Goal: Task Accomplishment & Management: Complete application form

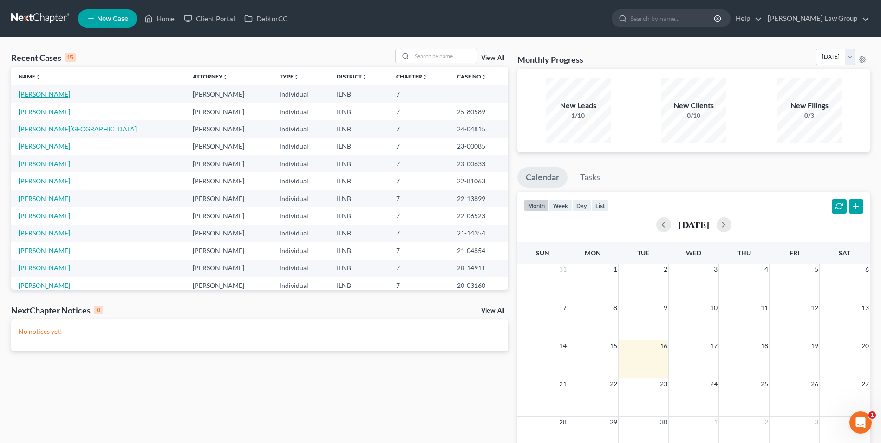
click at [51, 92] on link "[PERSON_NAME]" at bounding box center [45, 94] width 52 height 8
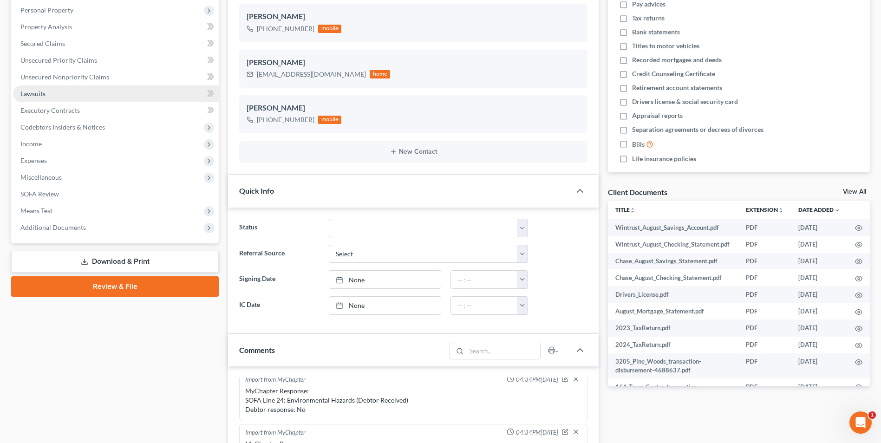
scroll to position [162, 0]
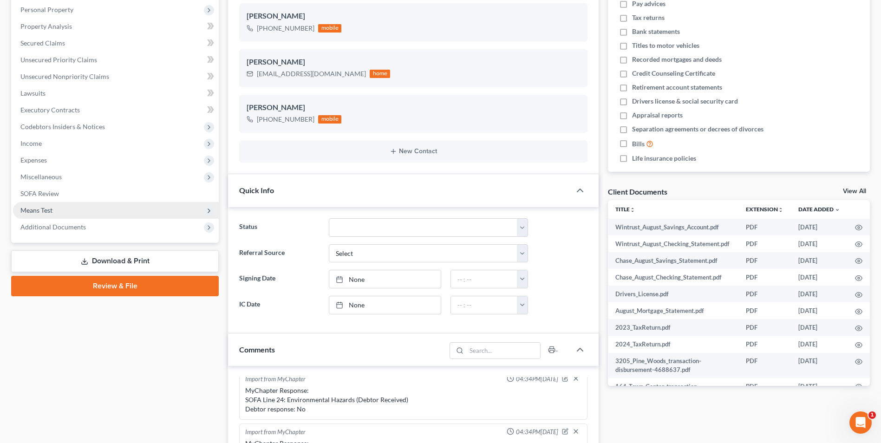
click at [59, 214] on span "Means Test" at bounding box center [116, 210] width 206 height 17
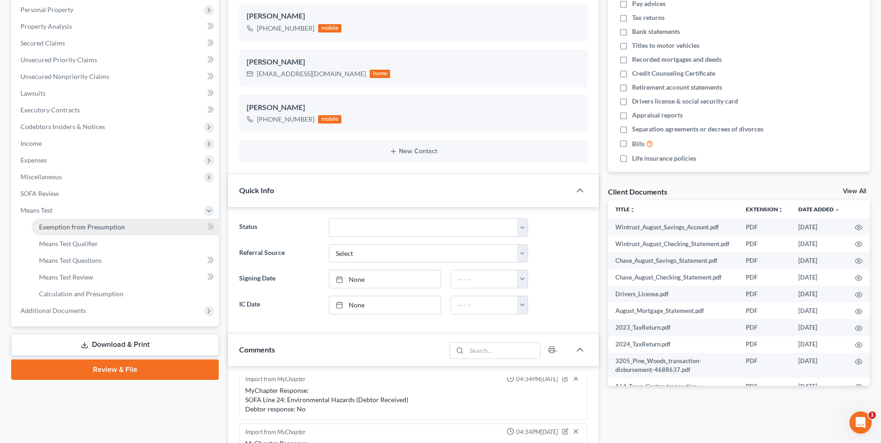
click at [74, 228] on span "Exemption from Presumption" at bounding box center [82, 227] width 86 height 8
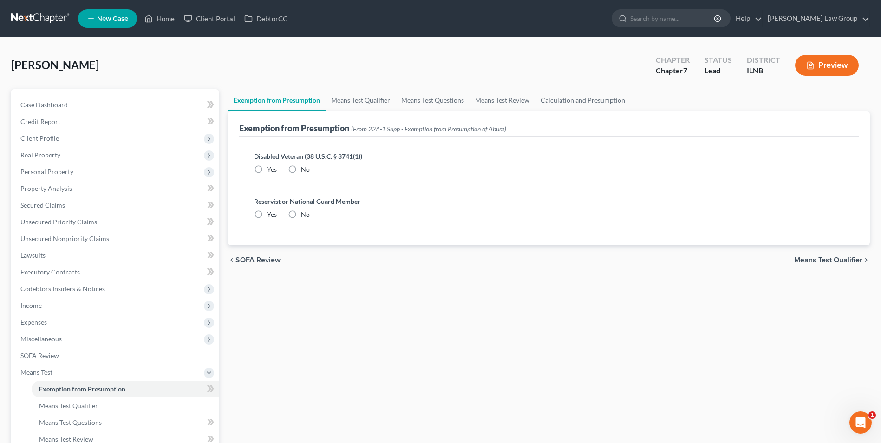
click at [301, 168] on label "No" at bounding box center [305, 169] width 9 height 9
click at [304, 168] on input "No" at bounding box center [307, 168] width 6 height 6
radio input "true"
click at [301, 214] on label "No" at bounding box center [305, 214] width 9 height 9
click at [304, 214] on input "No" at bounding box center [307, 213] width 6 height 6
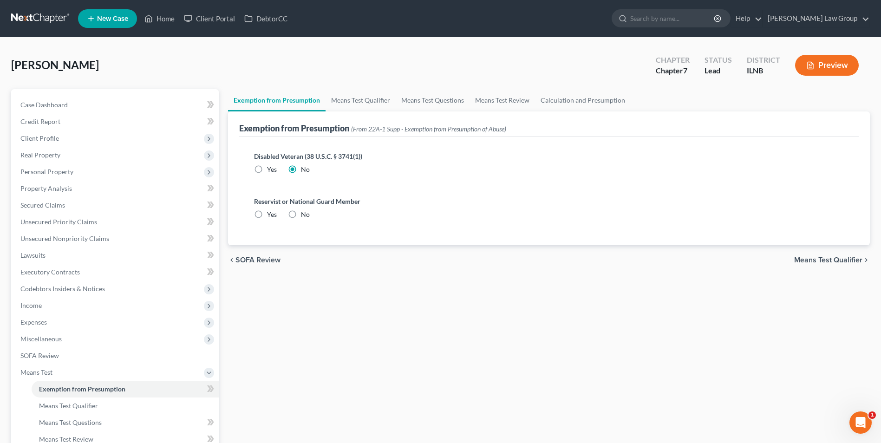
radio input "true"
click at [832, 260] on span "Means Test Qualifier" at bounding box center [828, 259] width 68 height 7
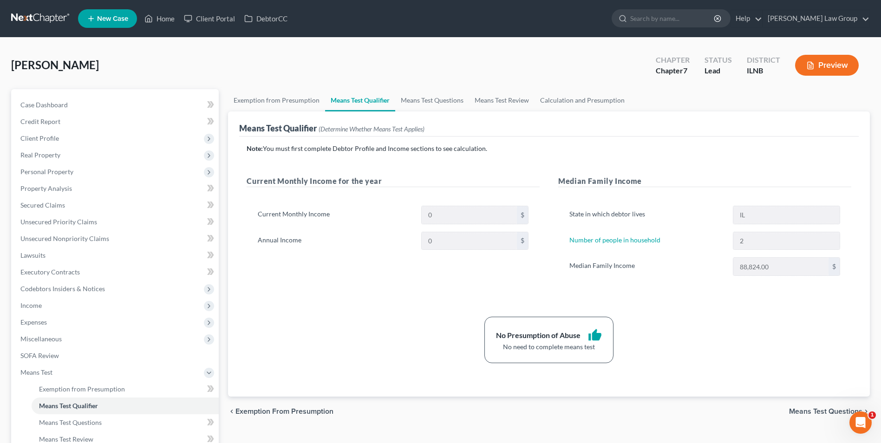
click at [798, 411] on span "Means Test Questions" at bounding box center [825, 411] width 73 height 7
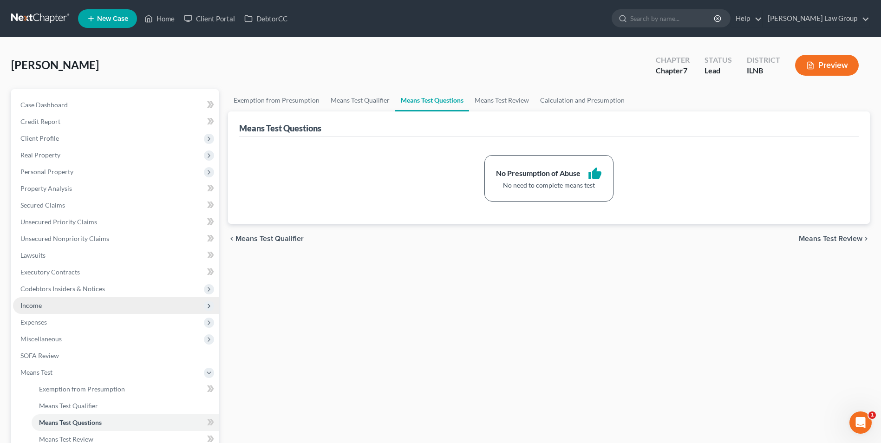
click at [36, 304] on span "Income" at bounding box center [30, 305] width 21 height 8
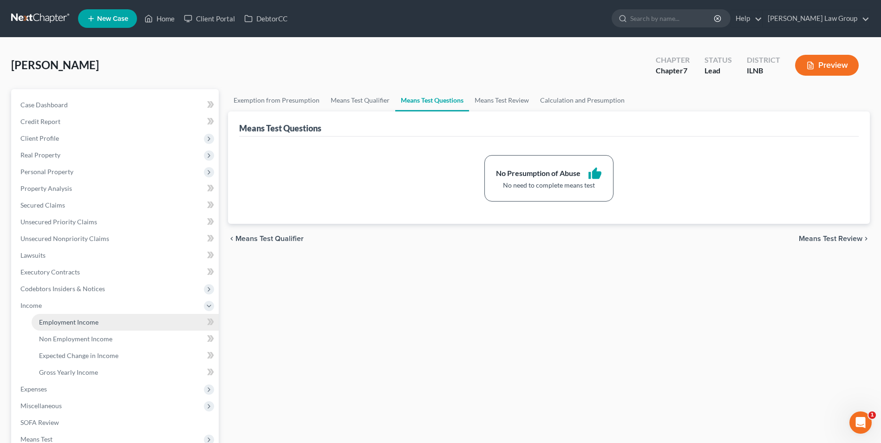
click at [56, 323] on span "Employment Income" at bounding box center [68, 322] width 59 height 8
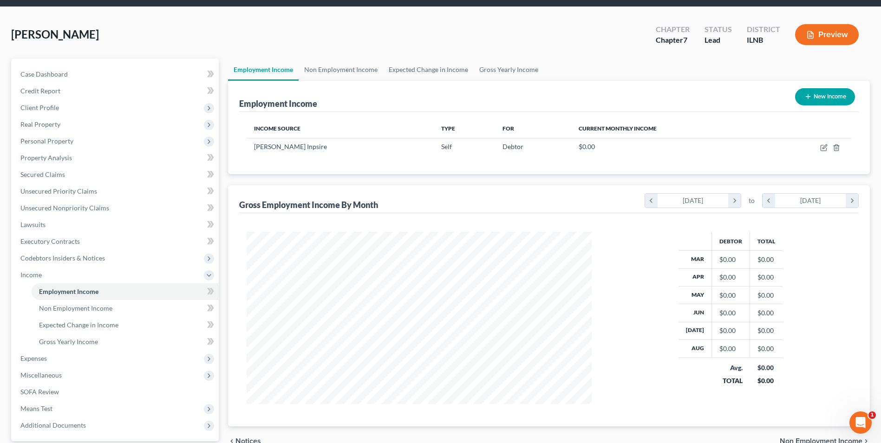
scroll to position [31, 0]
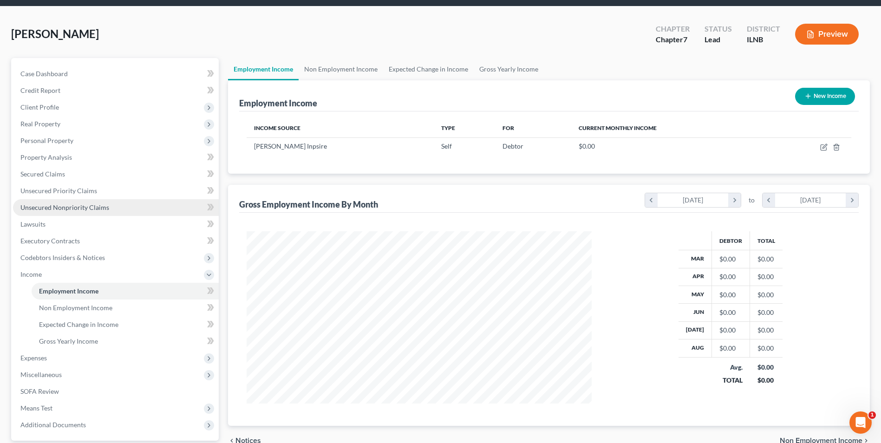
click at [61, 209] on span "Unsecured Nonpriority Claims" at bounding box center [64, 207] width 89 height 8
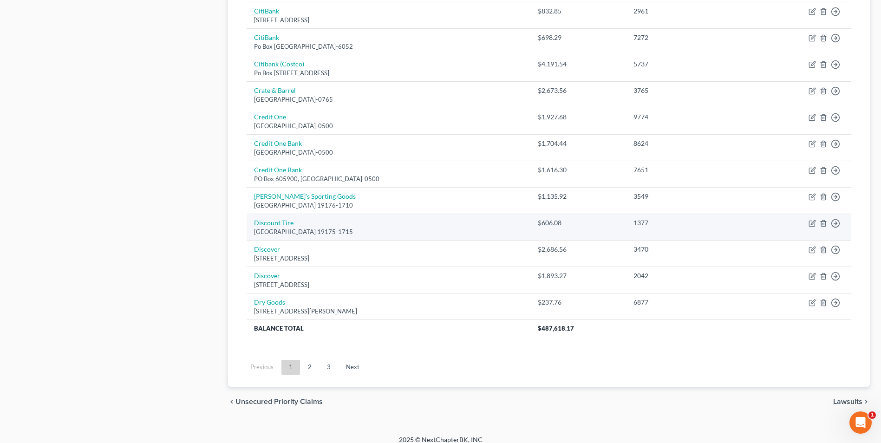
scroll to position [629, 0]
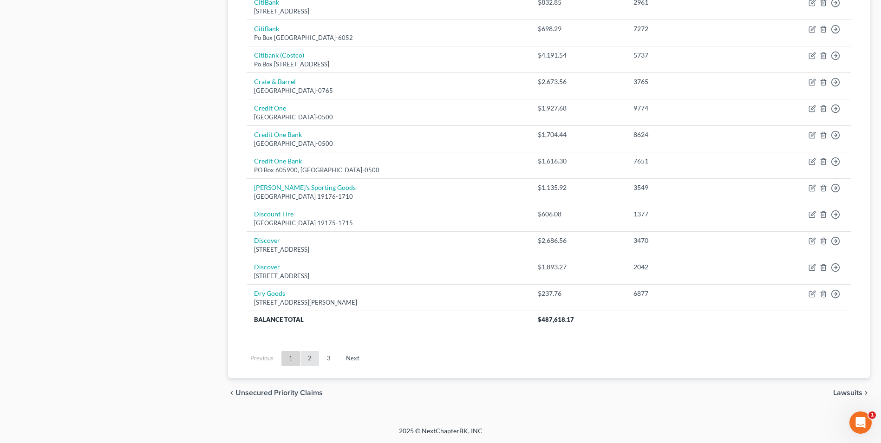
click at [305, 355] on link "2" at bounding box center [309, 358] width 19 height 15
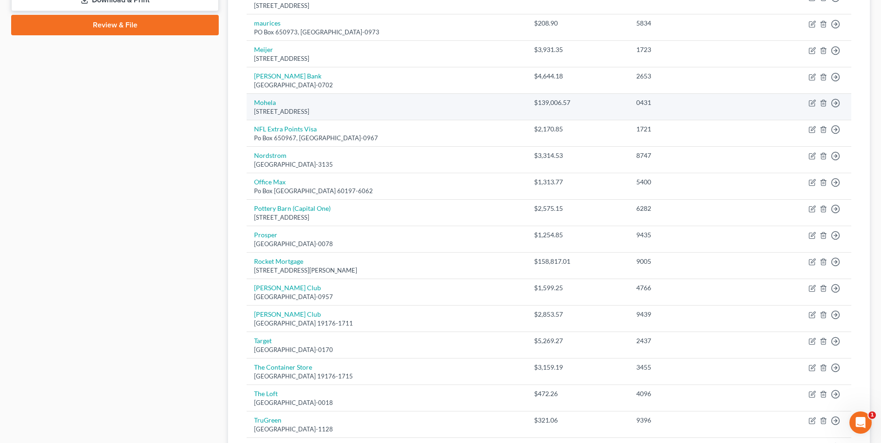
scroll to position [423, 0]
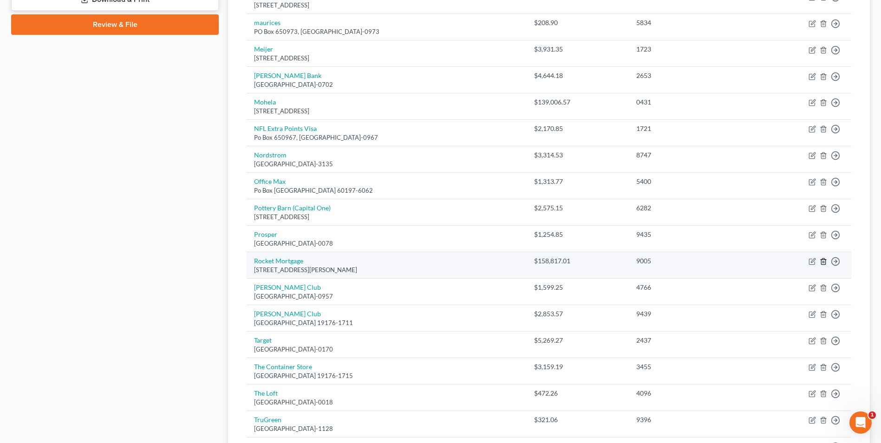
click at [823, 262] on line "button" at bounding box center [823, 262] width 0 height 2
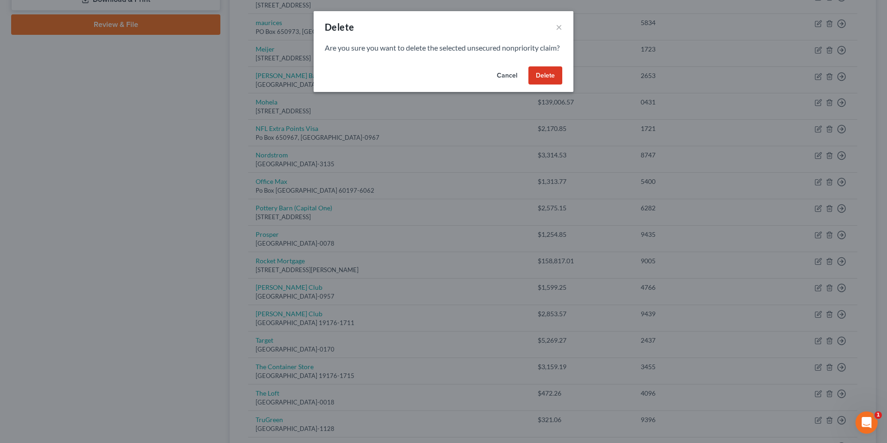
click at [548, 84] on button "Delete" at bounding box center [546, 75] width 34 height 19
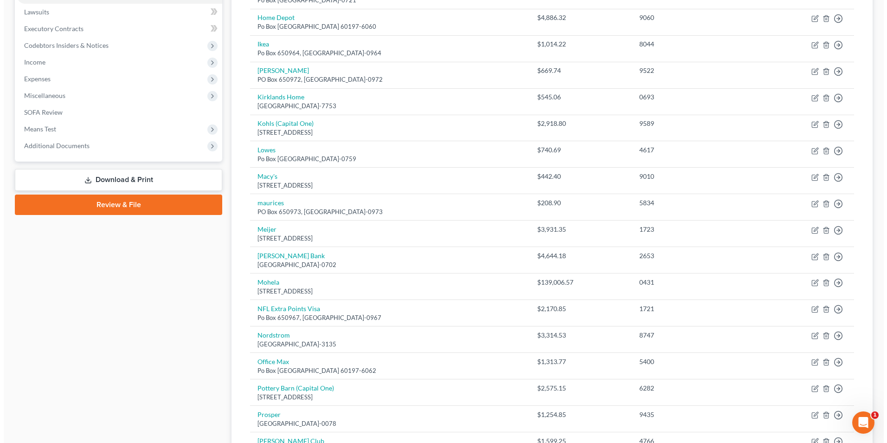
scroll to position [244, 0]
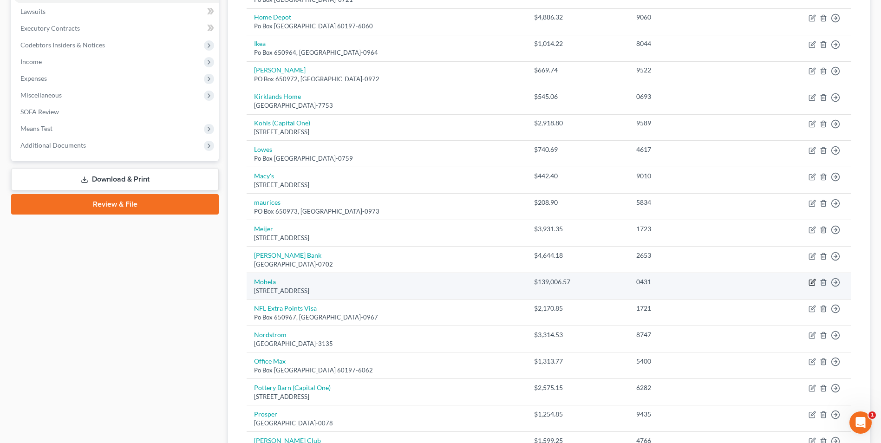
click at [812, 283] on icon "button" at bounding box center [812, 281] width 4 height 4
select select "26"
select select "17"
select select "0"
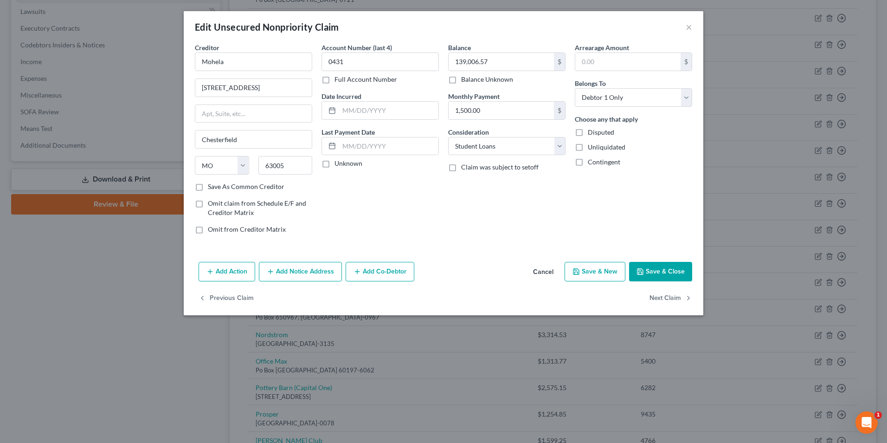
click at [210, 269] on icon "button" at bounding box center [210, 271] width 7 height 7
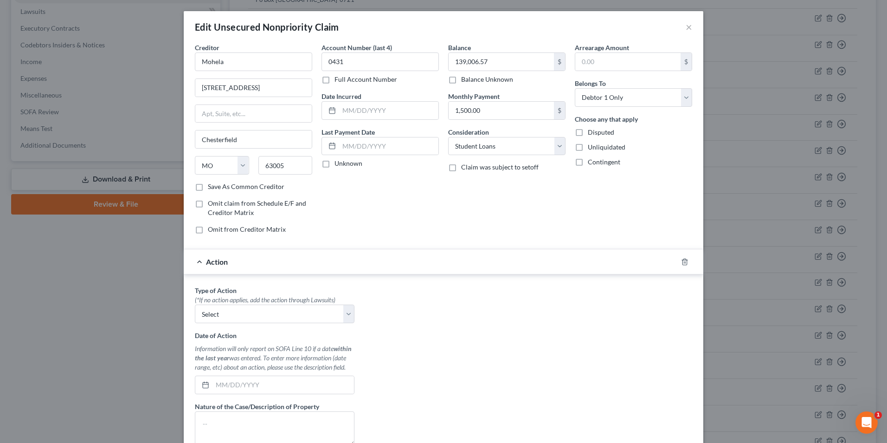
scroll to position [161, 0]
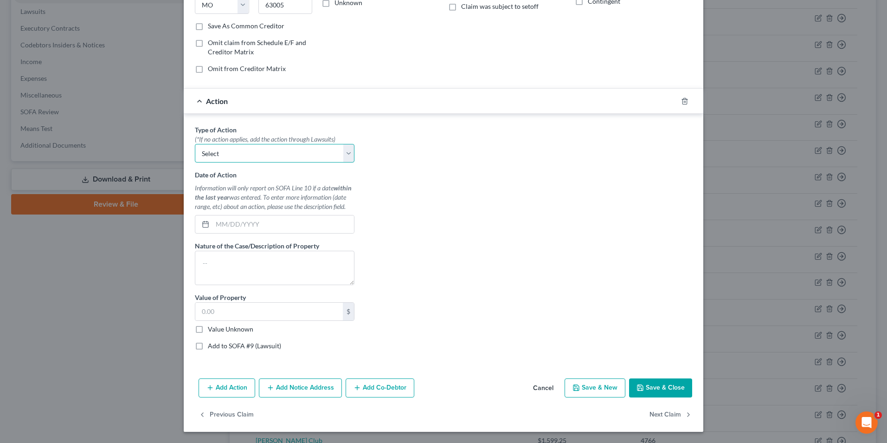
click at [349, 152] on select "Select Repossession Garnishment Foreclosure Personal Injury Attached, Seized, O…" at bounding box center [275, 153] width 160 height 19
click at [404, 210] on div "Type of Action * (*If no action applies, add the action through Lawsuits) Selec…" at bounding box center [443, 241] width 507 height 233
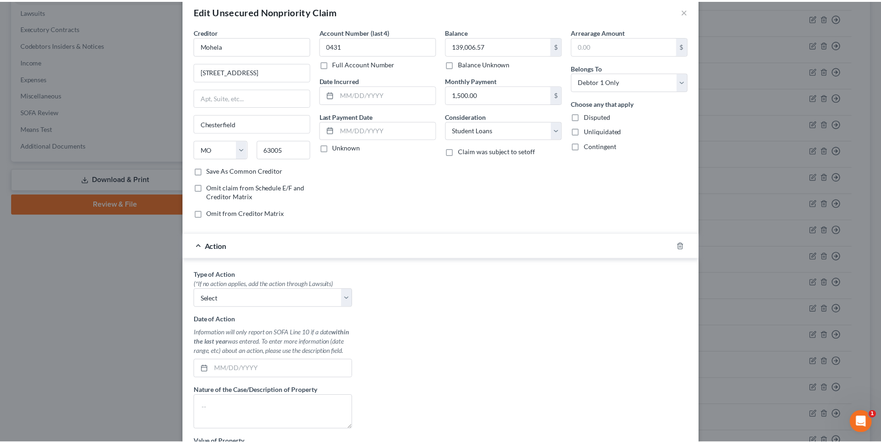
scroll to position [0, 0]
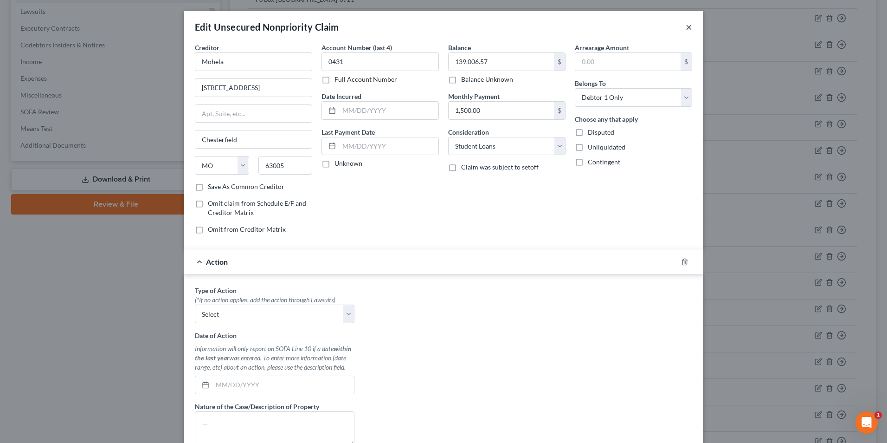
click at [686, 24] on button "×" at bounding box center [689, 26] width 6 height 11
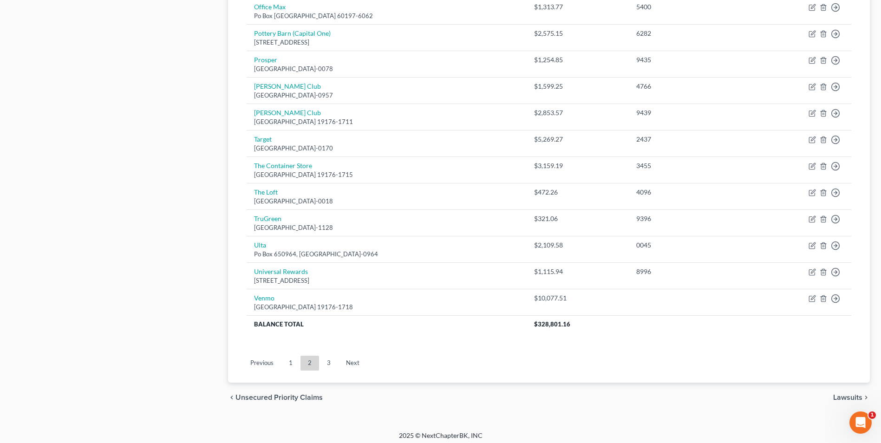
scroll to position [602, 0]
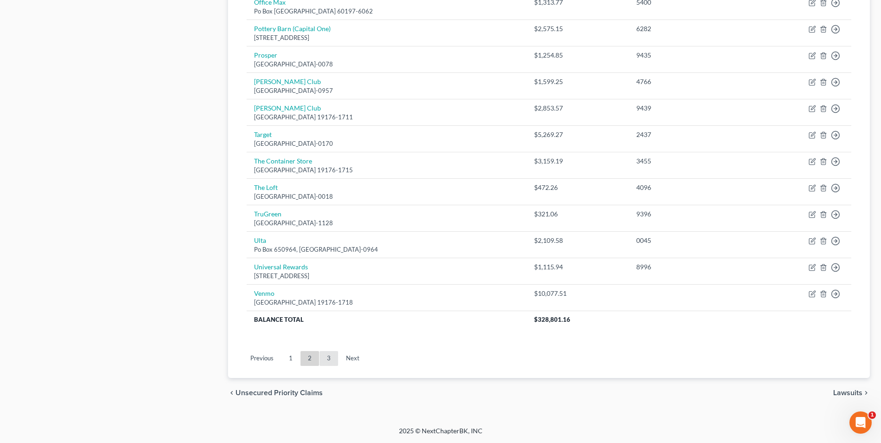
click at [326, 356] on link "3" at bounding box center [328, 358] width 19 height 15
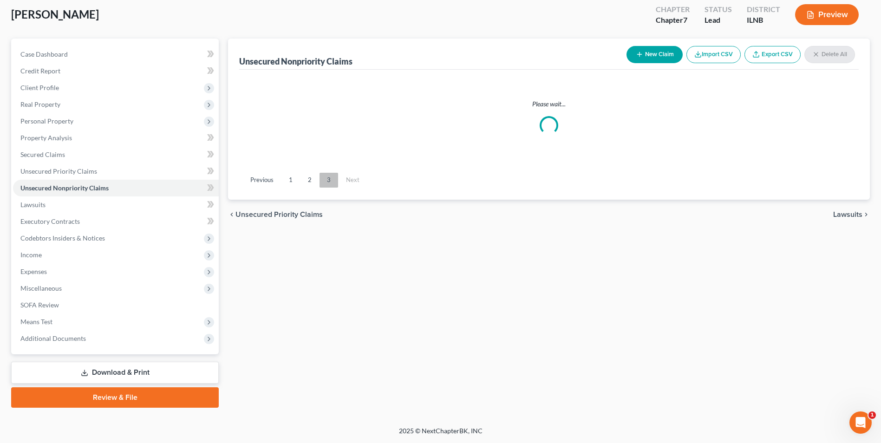
scroll to position [51, 0]
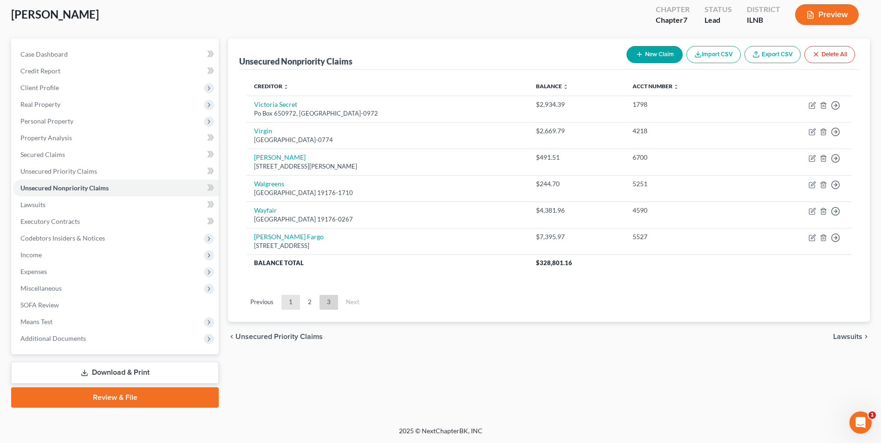
click at [294, 300] on link "1" at bounding box center [290, 302] width 19 height 15
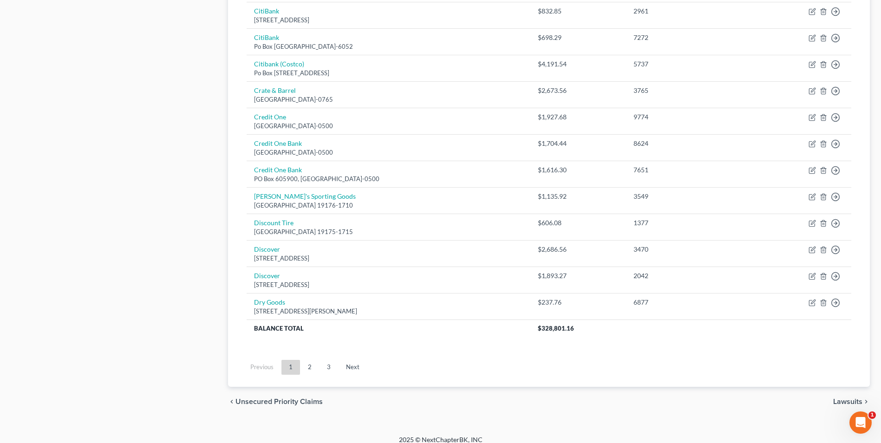
scroll to position [629, 0]
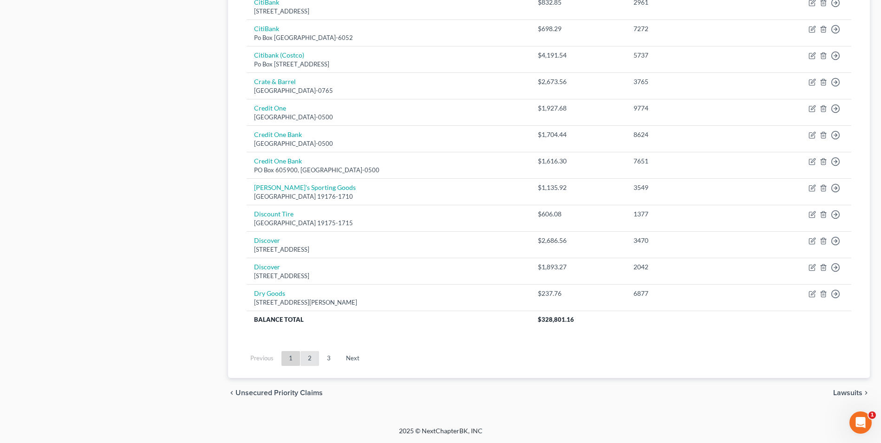
click at [308, 359] on link "2" at bounding box center [309, 358] width 19 height 15
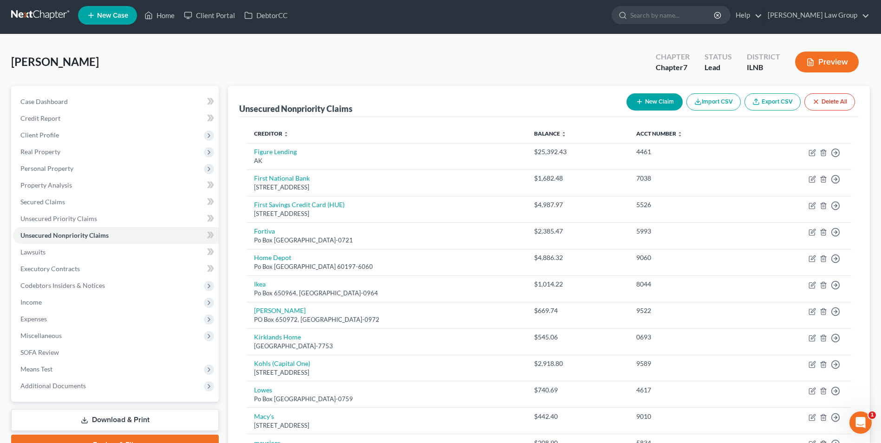
scroll to position [0, 0]
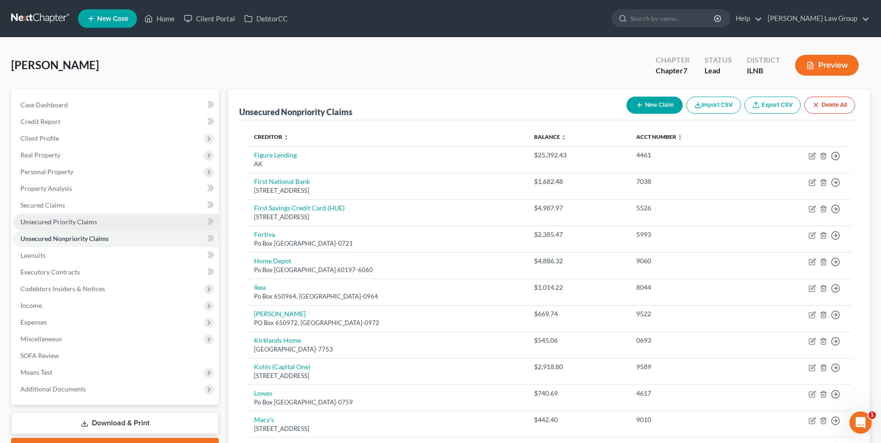
click at [61, 226] on link "Unsecured Priority Claims" at bounding box center [116, 222] width 206 height 17
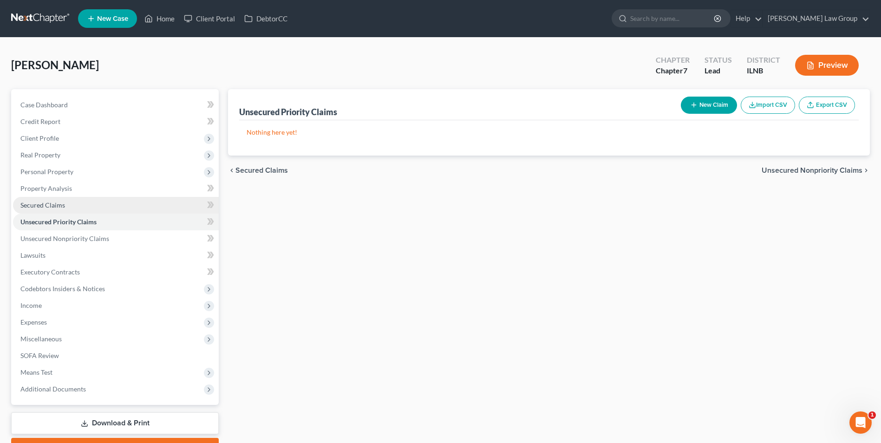
click at [39, 198] on link "Secured Claims" at bounding box center [116, 205] width 206 height 17
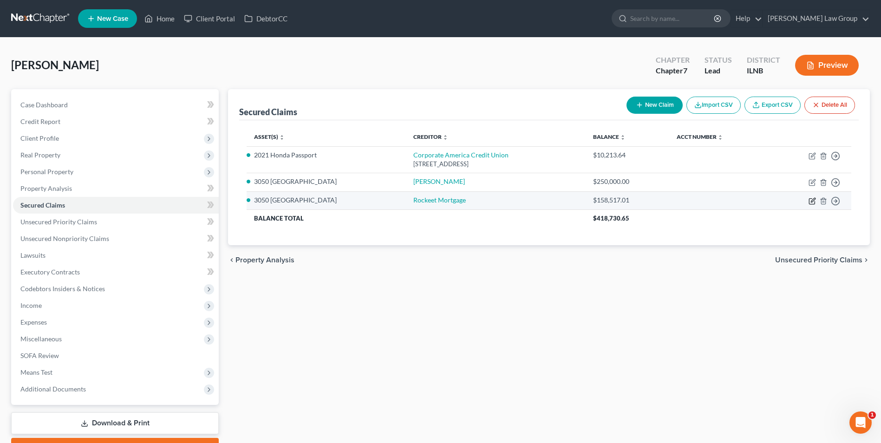
click at [809, 199] on icon "button" at bounding box center [811, 200] width 7 height 7
select select "2"
select select "0"
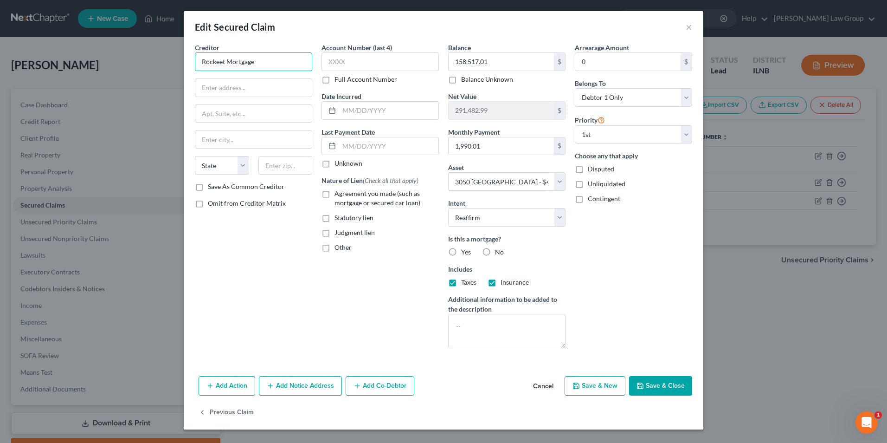
click at [220, 62] on input "Rockeet Mortgage" at bounding box center [253, 61] width 117 height 19
type input "Rocket Mortgage"
click at [655, 386] on button "Save & Close" at bounding box center [660, 385] width 63 height 19
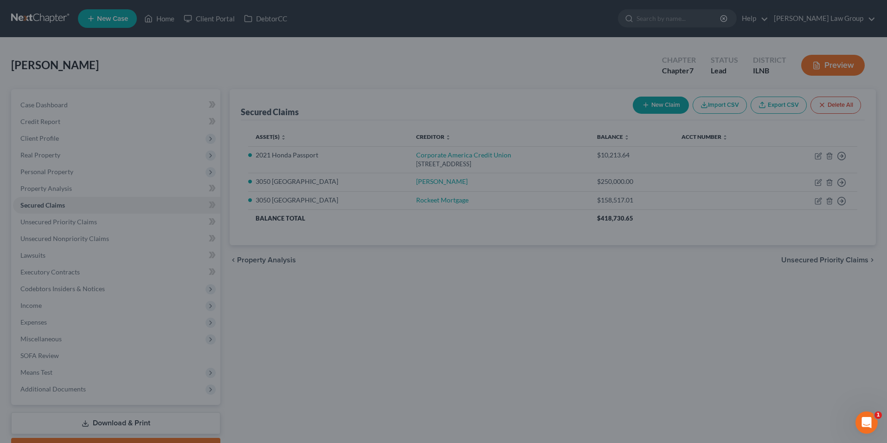
select select "2"
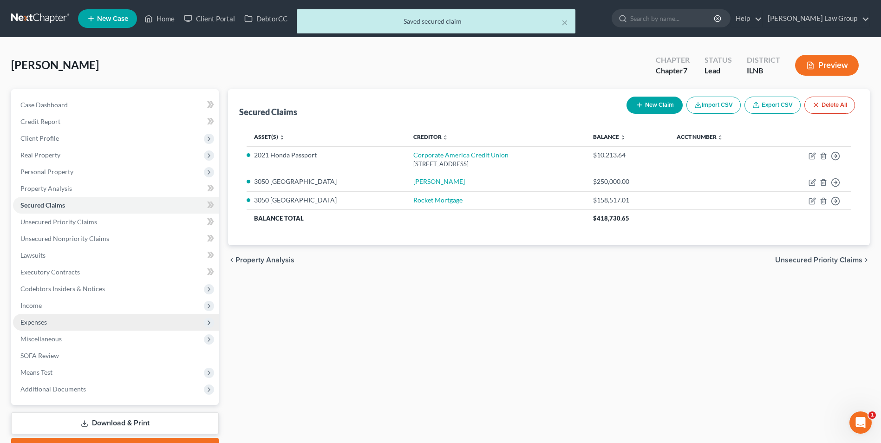
click at [102, 327] on span "Expenses" at bounding box center [116, 322] width 206 height 17
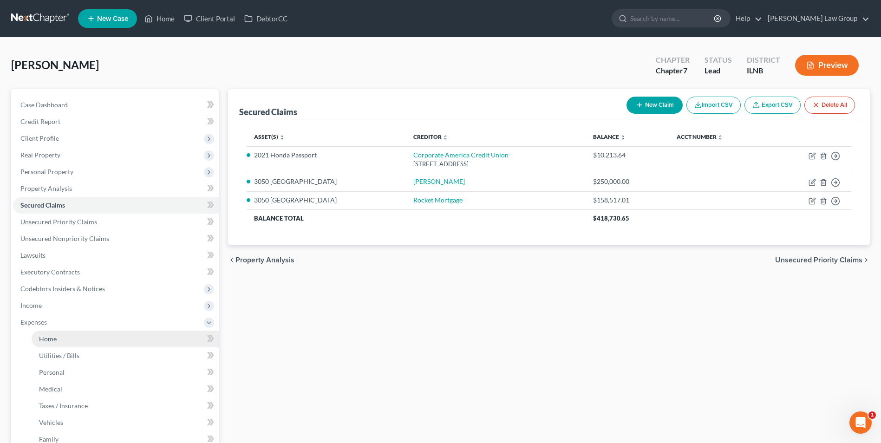
click at [71, 340] on link "Home" at bounding box center [125, 338] width 187 height 17
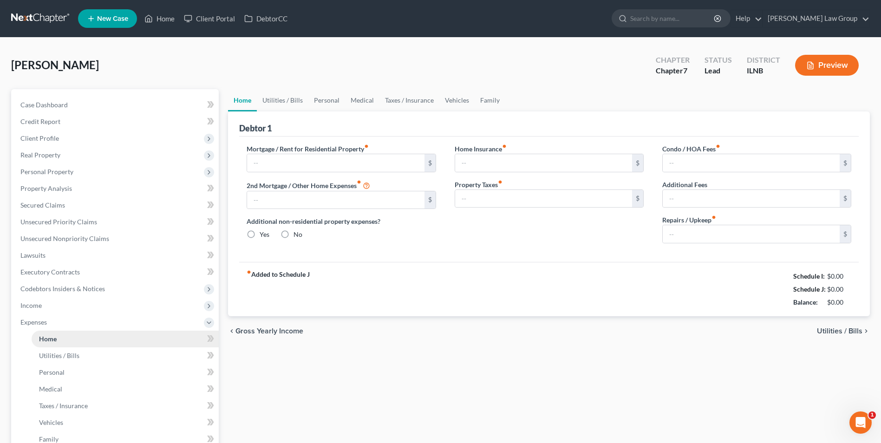
type input "1,990.01"
type input "253.14"
radio input "true"
type input "1,502.04"
type input "11,688.26"
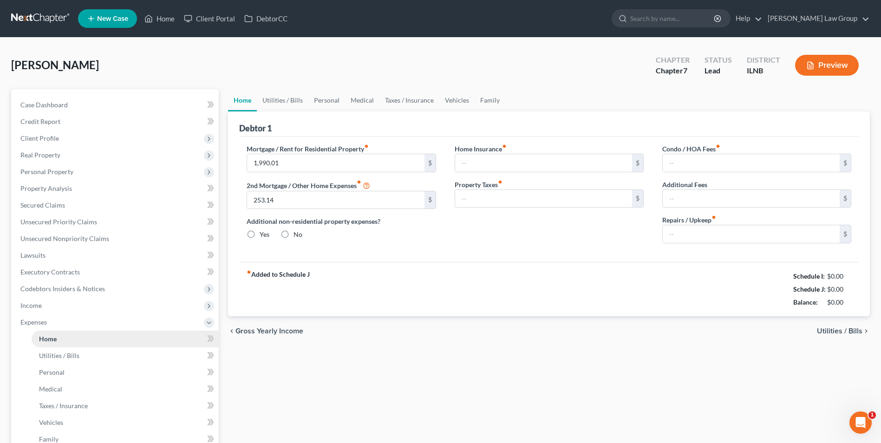
type input "500.00"
type input "0.00"
type input "5,000.00"
click at [497, 199] on input "11,688.26" at bounding box center [543, 199] width 177 height 18
click at [497, 165] on input "1,502.04" at bounding box center [543, 163] width 177 height 18
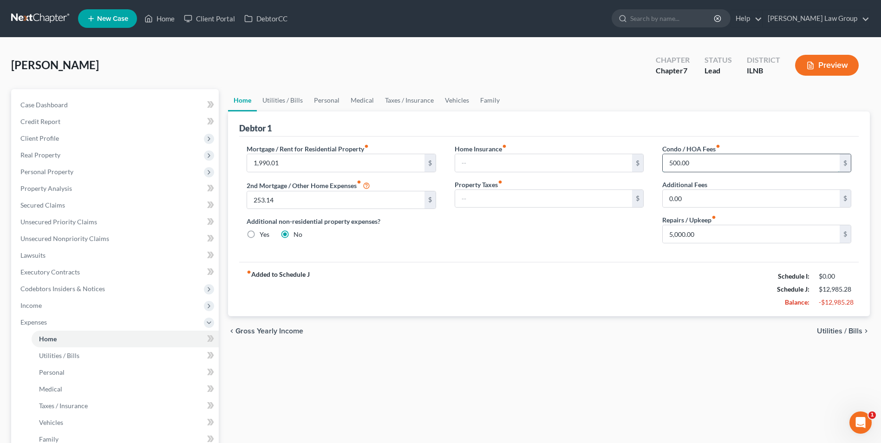
click at [698, 167] on input "500.00" at bounding box center [750, 163] width 177 height 18
type input "42"
click at [713, 236] on input "5,000.00" at bounding box center [750, 234] width 177 height 18
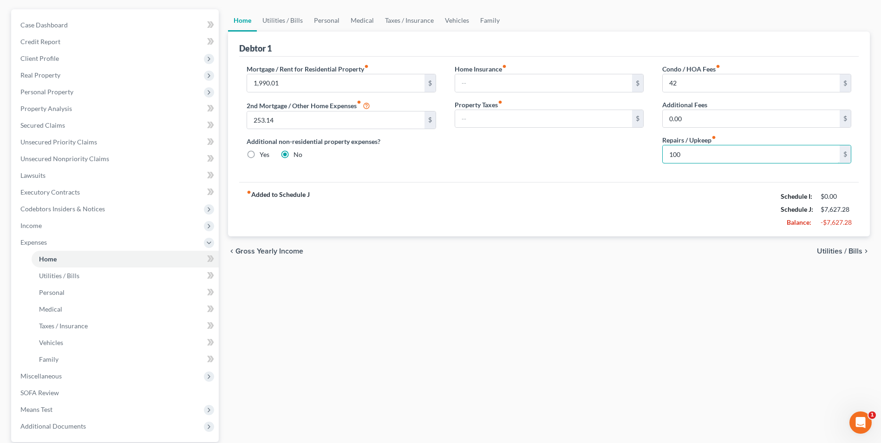
scroll to position [115, 0]
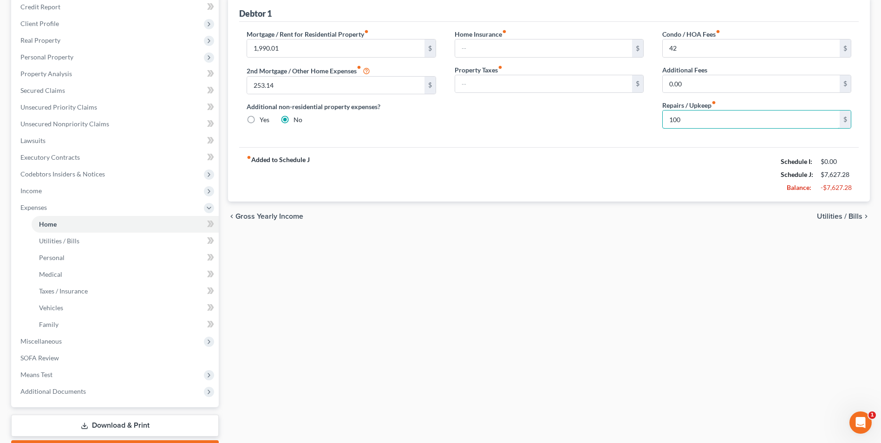
type input "100"
click at [842, 213] on span "Utilities / Bills" at bounding box center [838, 216] width 45 height 7
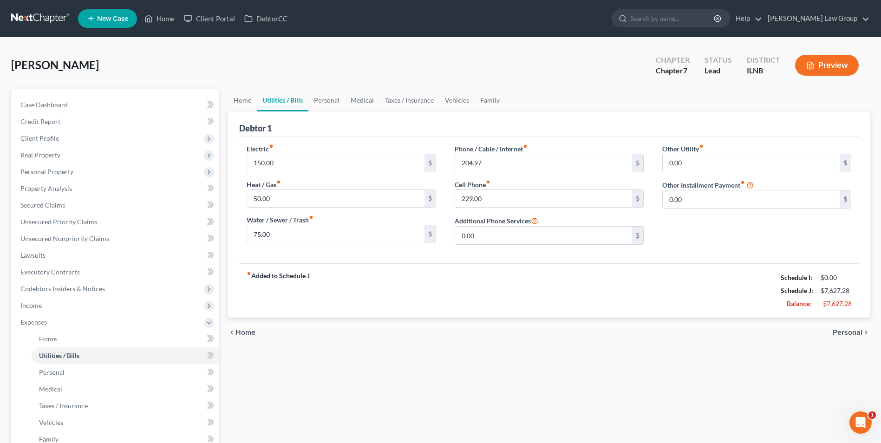
click at [845, 331] on span "Personal" at bounding box center [847, 332] width 30 height 7
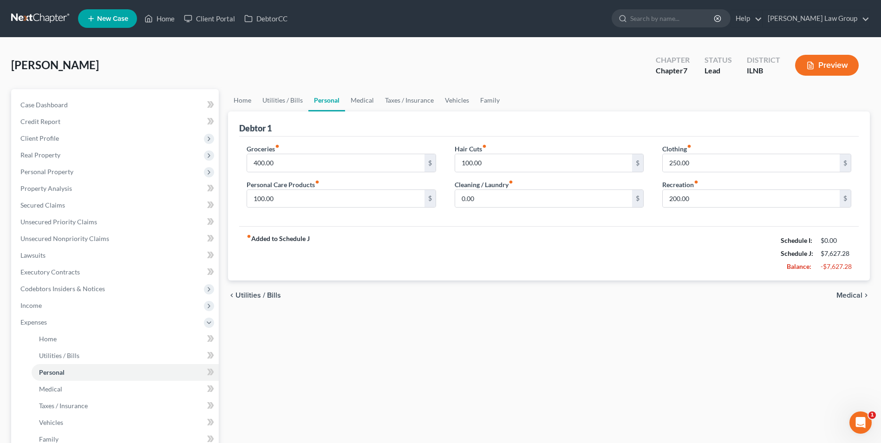
click at [849, 298] on span "Medical" at bounding box center [849, 294] width 26 height 7
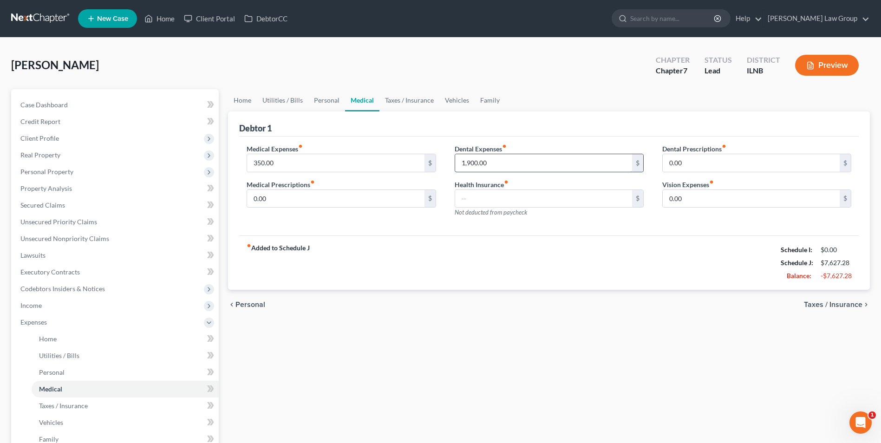
click at [586, 168] on input "1,900.00" at bounding box center [543, 163] width 177 height 18
type input "150"
click at [816, 305] on span "Taxes / Insurance" at bounding box center [832, 304] width 58 height 7
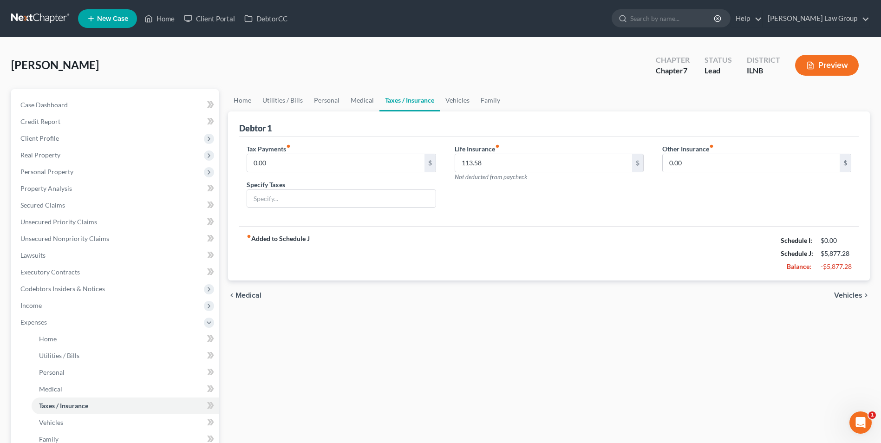
click at [847, 295] on span "Vehicles" at bounding box center [848, 294] width 28 height 7
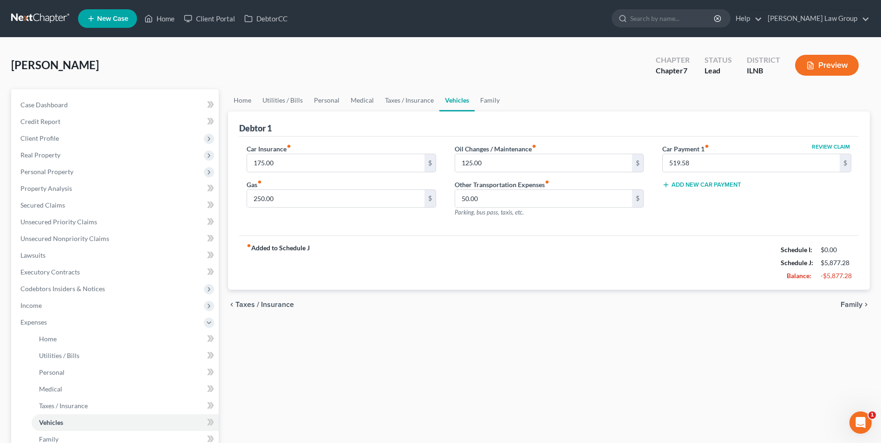
click at [845, 306] on span "Family" at bounding box center [851, 304] width 22 height 7
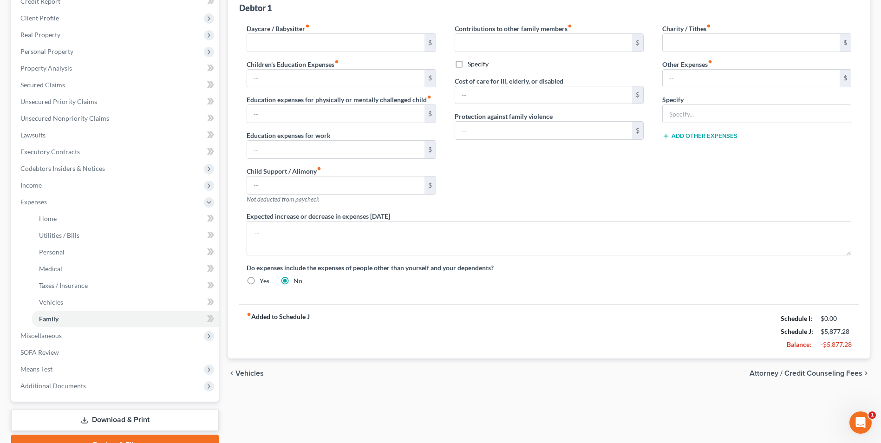
scroll to position [121, 0]
click at [790, 373] on span "Attorney / Credit Counseling Fees" at bounding box center [805, 372] width 113 height 7
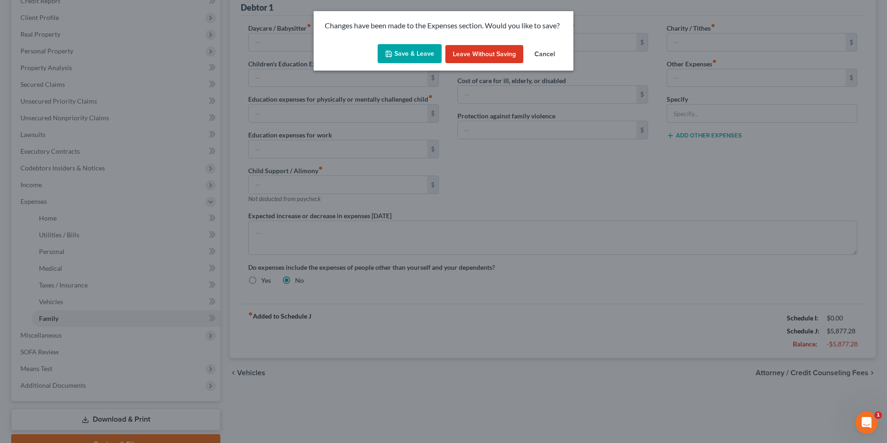
click at [400, 49] on button "Save & Leave" at bounding box center [410, 53] width 64 height 19
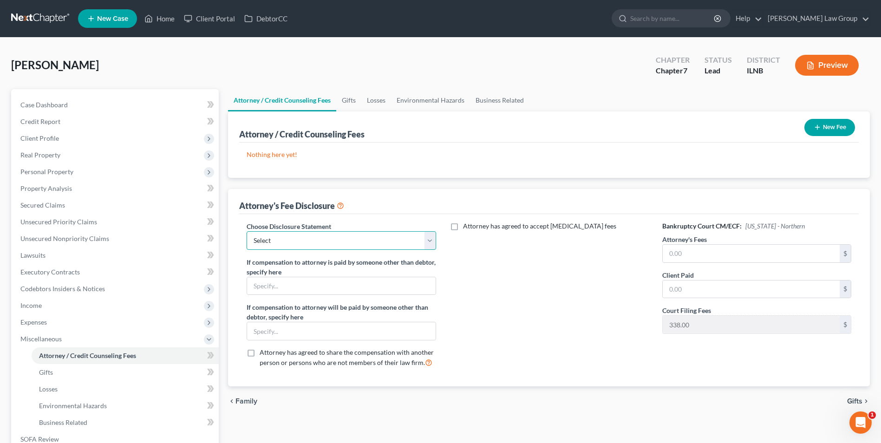
click at [401, 242] on select "Select Disclosure" at bounding box center [340, 240] width 189 height 19
select select "0"
click at [246, 231] on select "Select Disclosure" at bounding box center [340, 240] width 189 height 19
click at [724, 255] on input "text" at bounding box center [750, 254] width 177 height 18
type input "1,500"
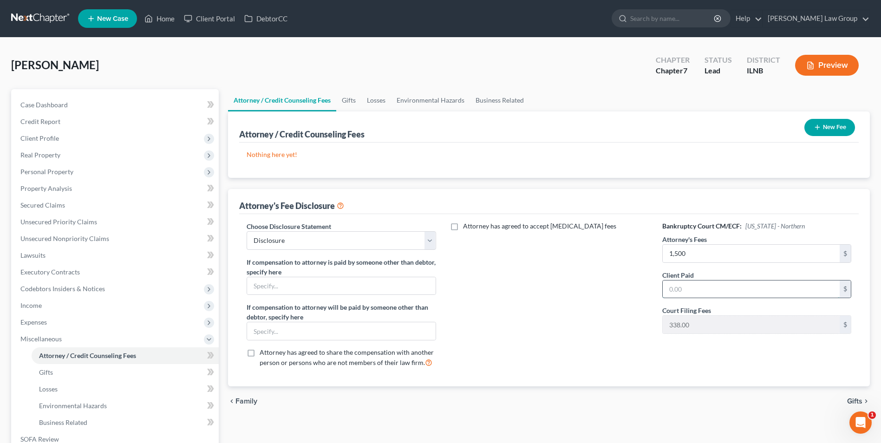
click at [689, 289] on input "text" at bounding box center [750, 289] width 177 height 18
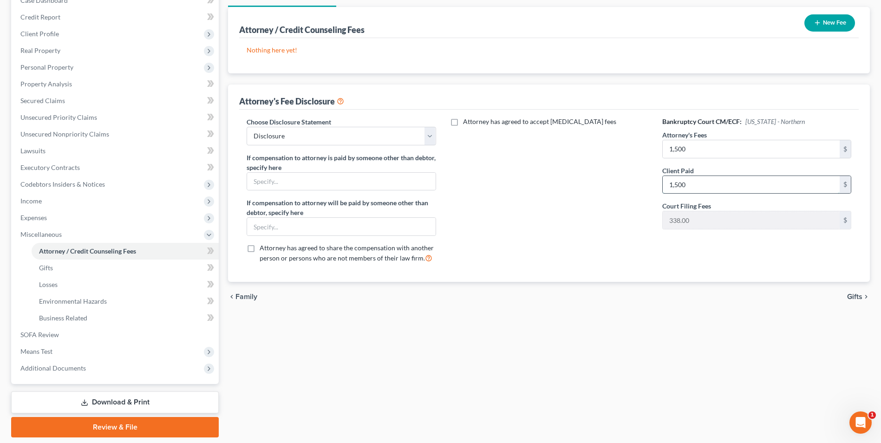
scroll to position [105, 0]
type input "1,500"
click at [854, 296] on span "Gifts" at bounding box center [854, 295] width 15 height 7
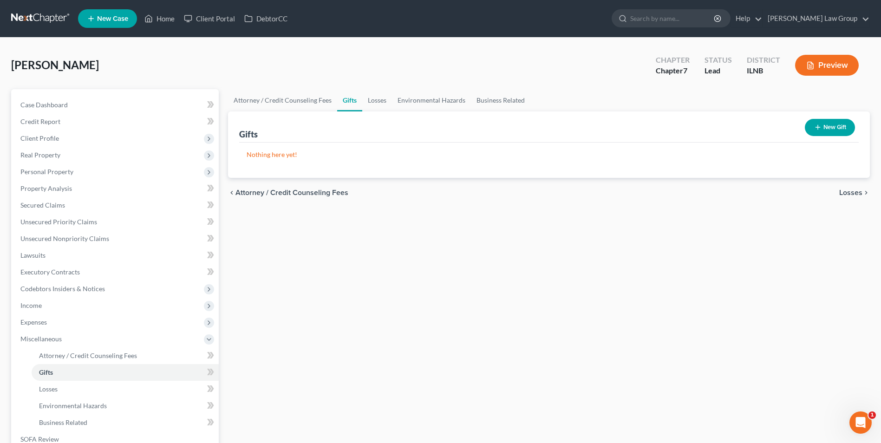
click at [842, 189] on span "Losses" at bounding box center [850, 192] width 23 height 7
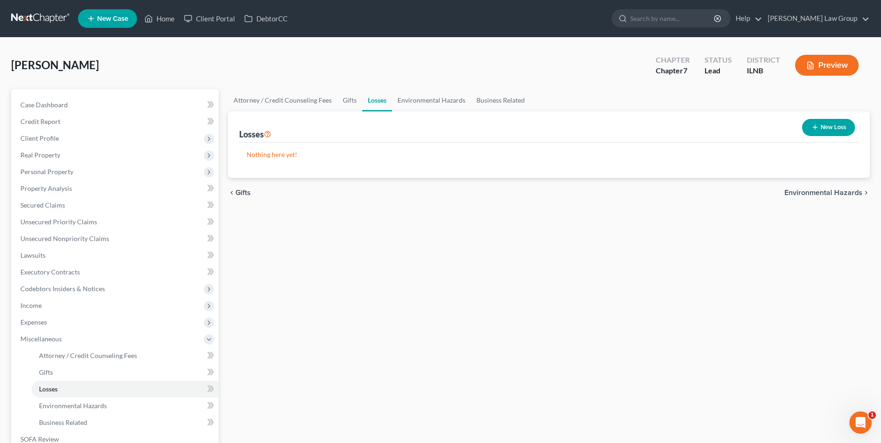
click at [842, 192] on span "Environmental Hazards" at bounding box center [823, 192] width 78 height 7
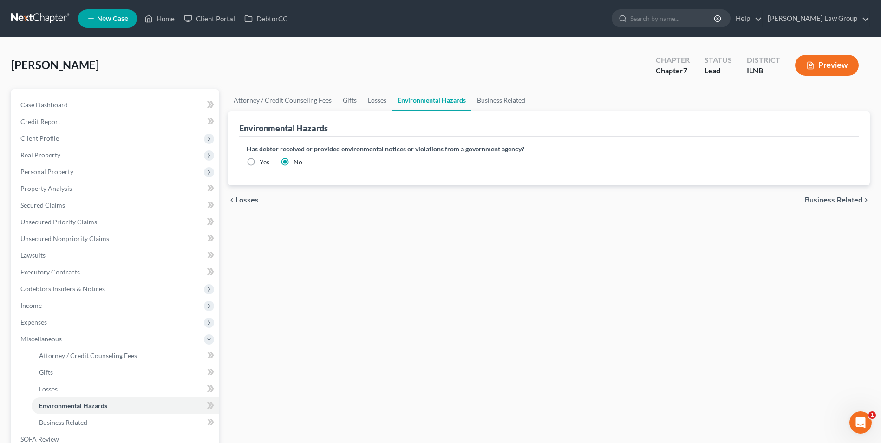
click at [839, 197] on span "Business Related" at bounding box center [833, 199] width 58 height 7
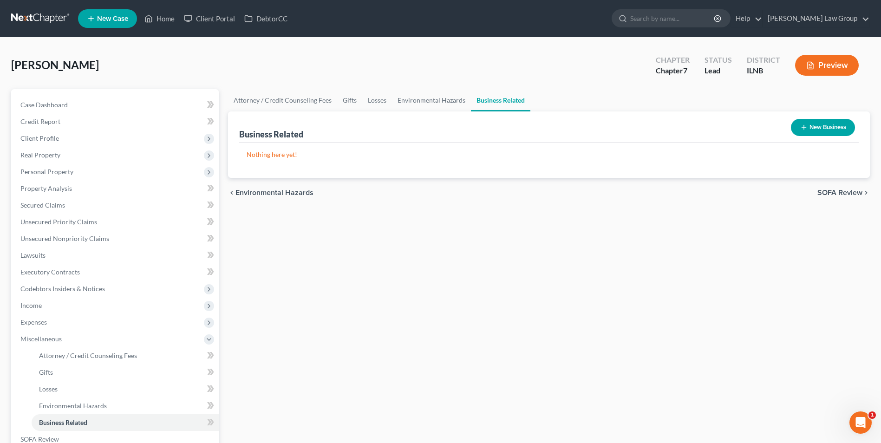
click at [839, 190] on span "SOFA Review" at bounding box center [839, 192] width 45 height 7
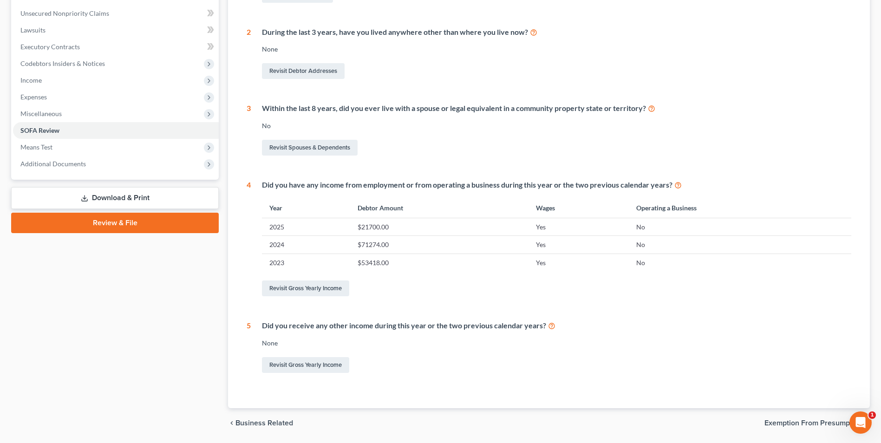
scroll to position [255, 0]
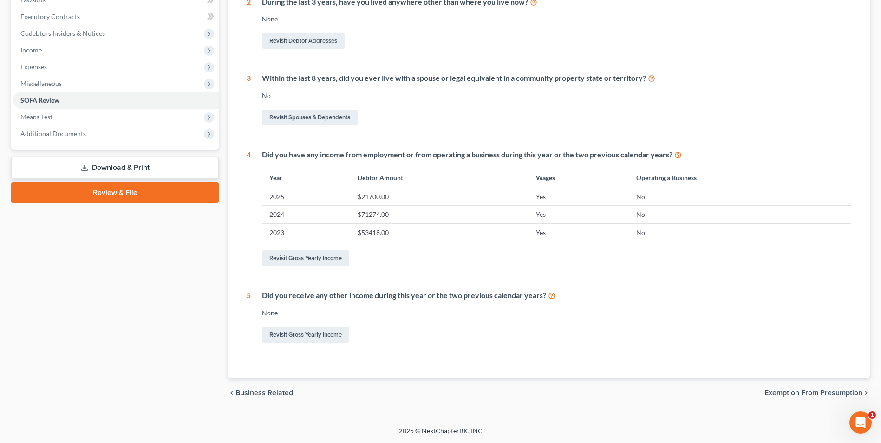
click at [782, 395] on span "Exemption from Presumption" at bounding box center [813, 392] width 98 height 7
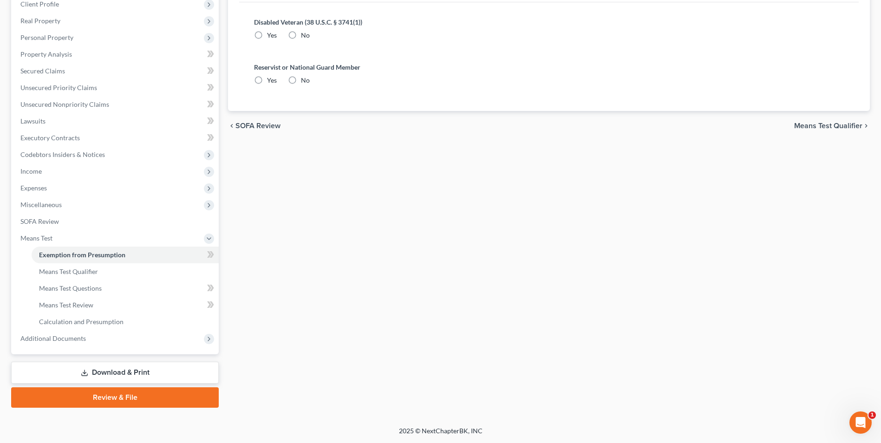
scroll to position [19, 0]
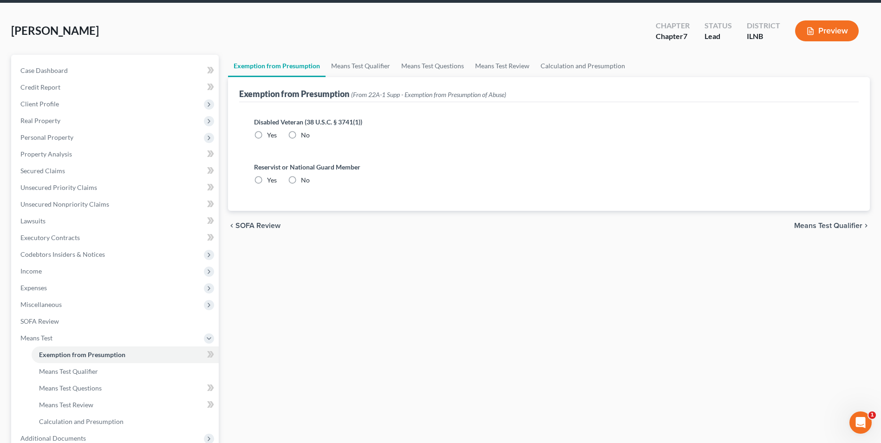
radio input "true"
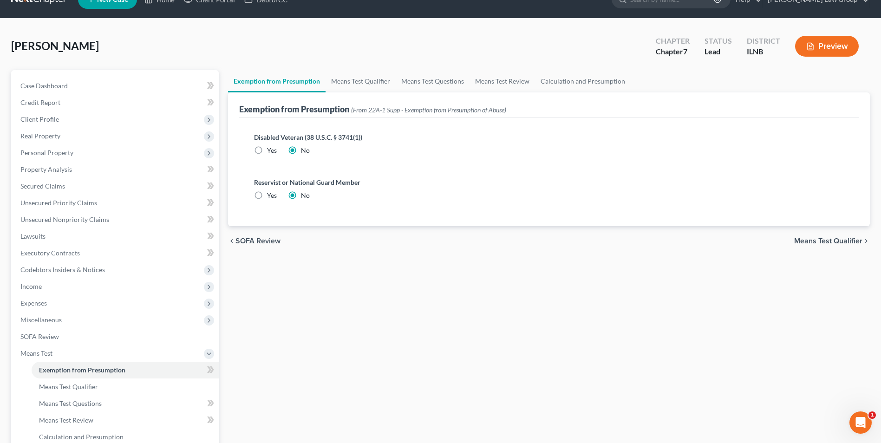
scroll to position [0, 0]
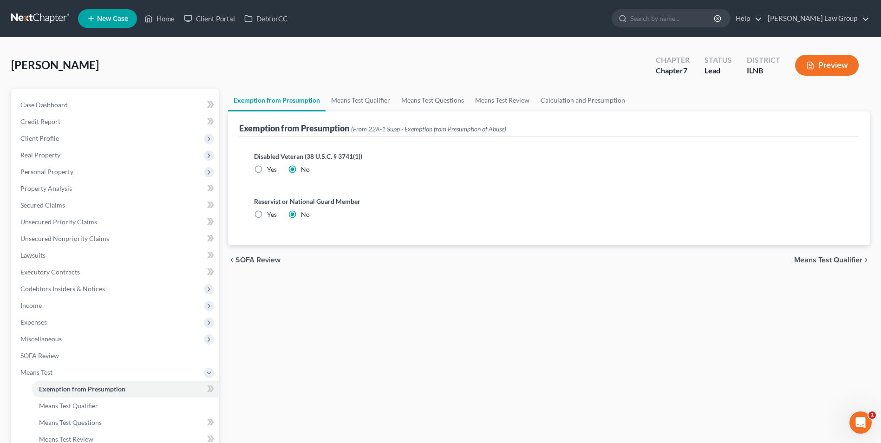
click at [808, 259] on span "Means Test Qualifier" at bounding box center [828, 259] width 68 height 7
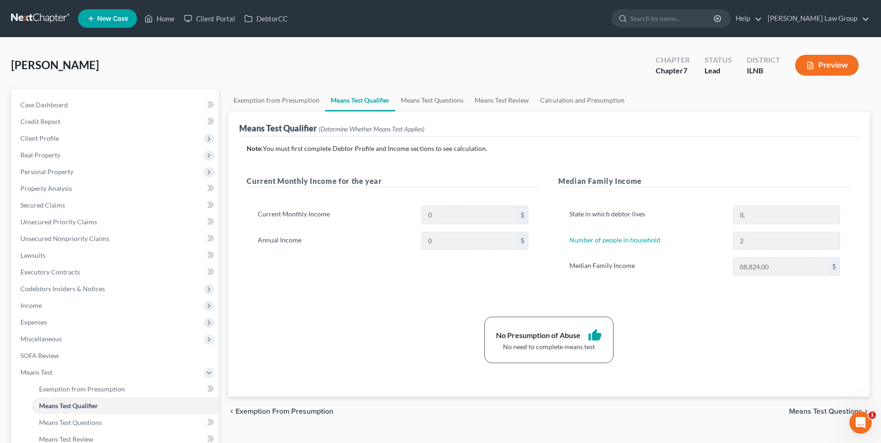
click at [804, 411] on span "Means Test Questions" at bounding box center [825, 411] width 73 height 7
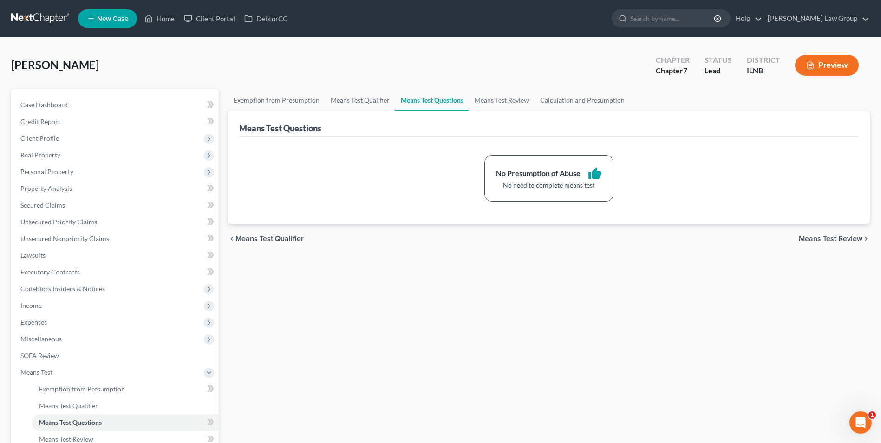
click at [813, 238] on span "Means Test Review" at bounding box center [830, 238] width 64 height 7
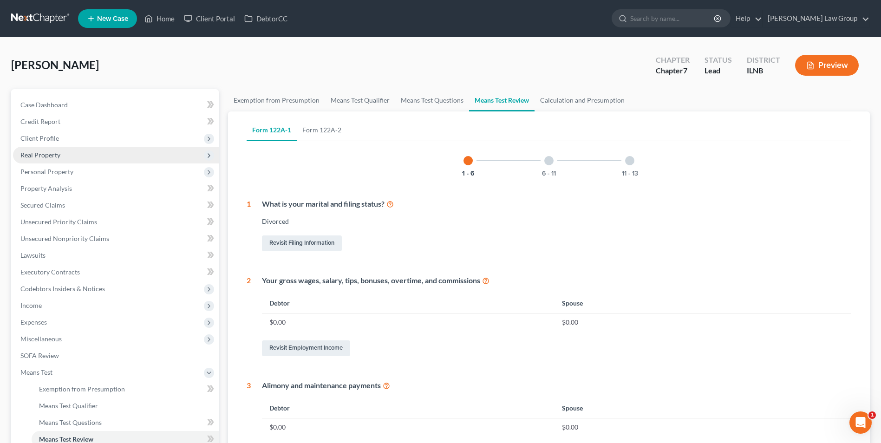
click at [52, 153] on span "Real Property" at bounding box center [40, 155] width 40 height 8
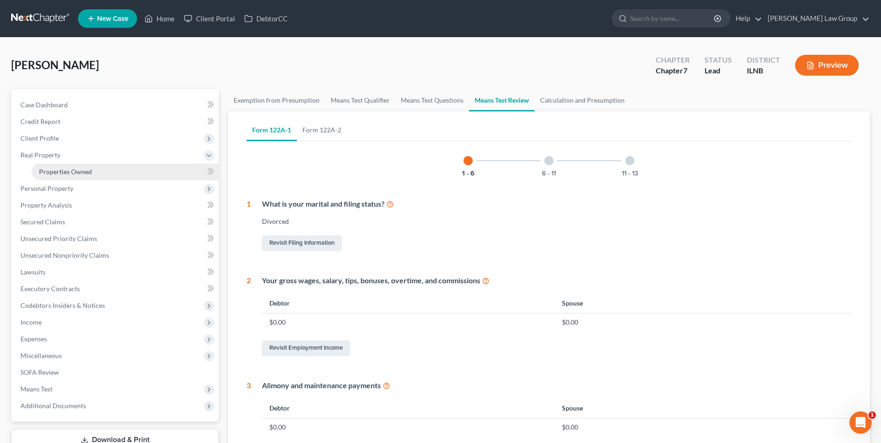
click at [53, 168] on span "Properties Owned" at bounding box center [65, 172] width 53 height 8
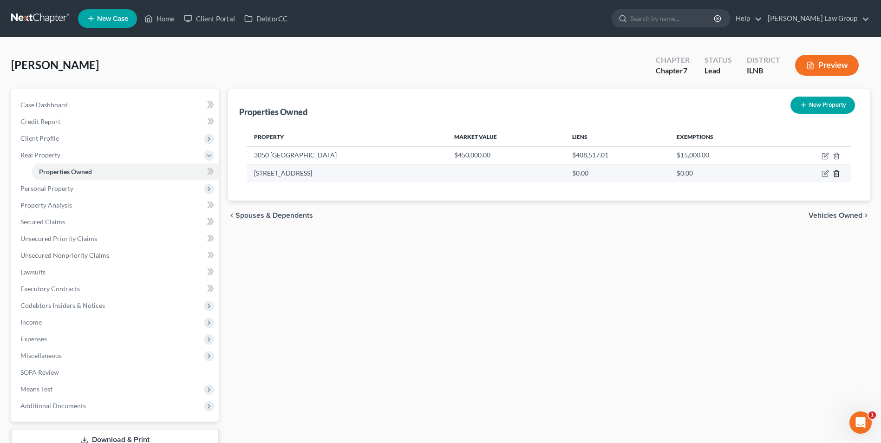
click at [837, 173] on icon "button" at bounding box center [835, 173] width 7 height 7
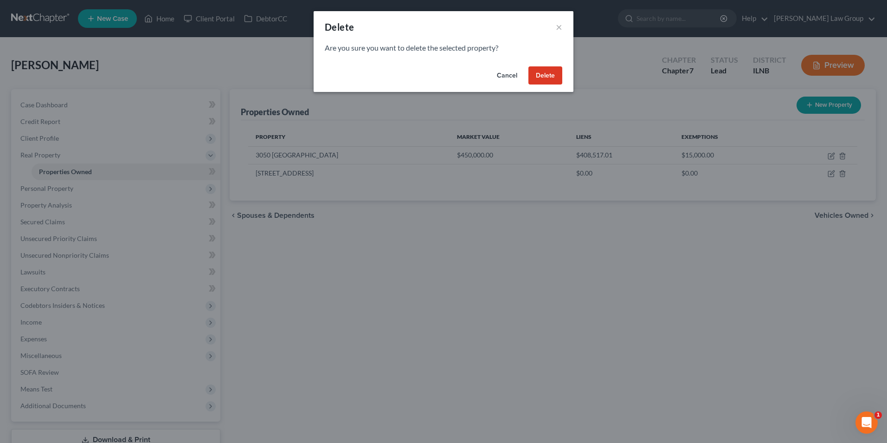
click at [553, 75] on button "Delete" at bounding box center [546, 75] width 34 height 19
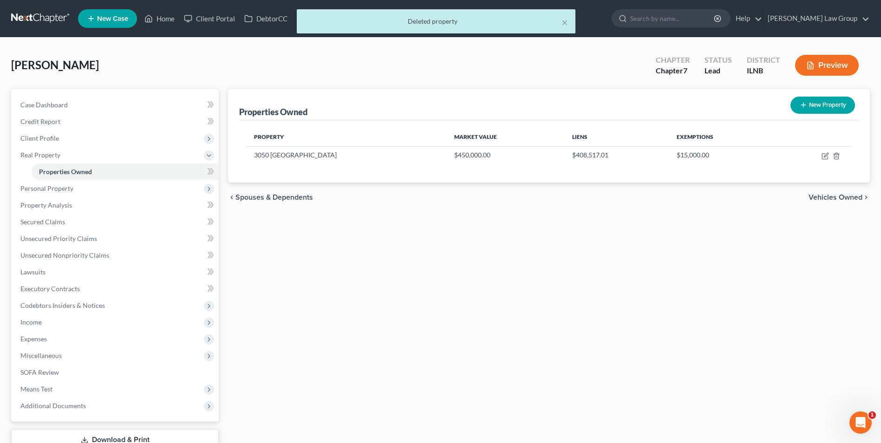
click at [823, 194] on span "Vehicles Owned" at bounding box center [835, 197] width 54 height 7
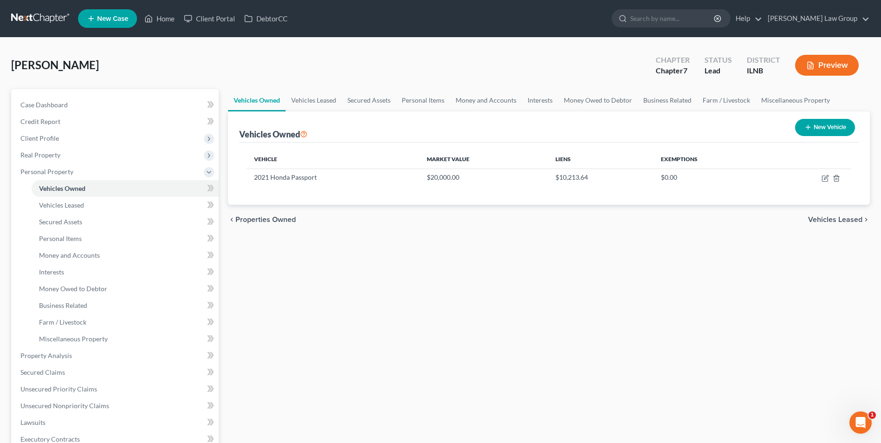
click at [827, 217] on span "Vehicles Leased" at bounding box center [835, 219] width 54 height 7
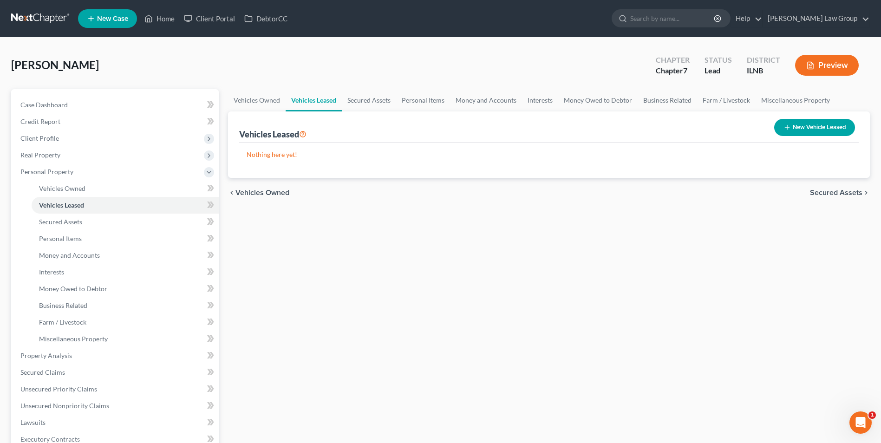
click at [824, 191] on span "Secured Assets" at bounding box center [835, 192] width 52 height 7
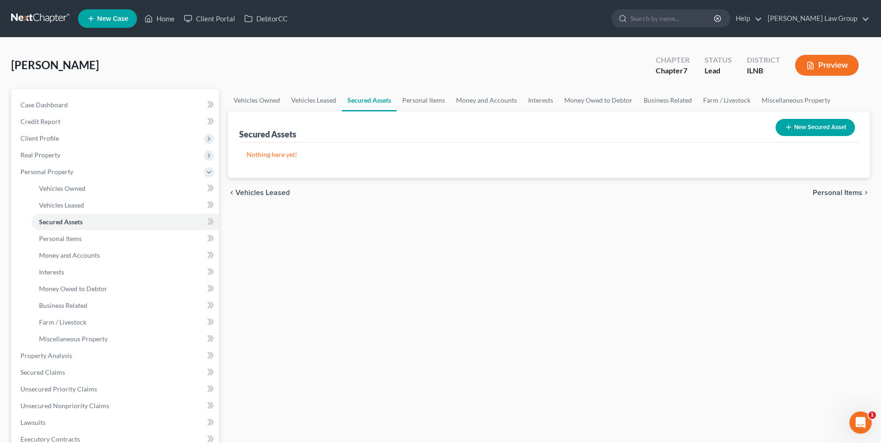
click at [828, 191] on span "Personal Items" at bounding box center [837, 192] width 50 height 7
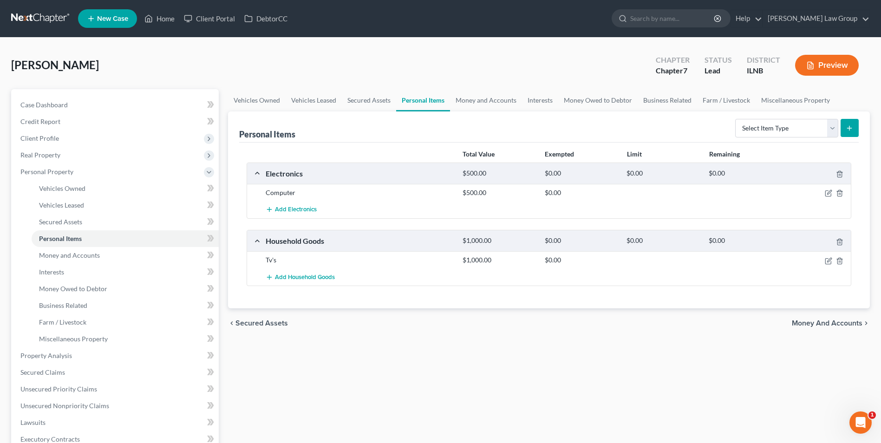
click at [811, 319] on span "Money and Accounts" at bounding box center [826, 322] width 71 height 7
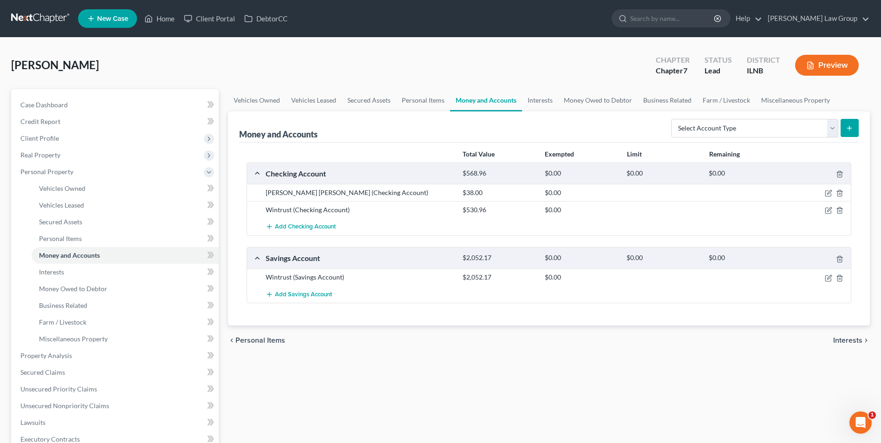
click at [847, 337] on span "Interests" at bounding box center [847, 340] width 29 height 7
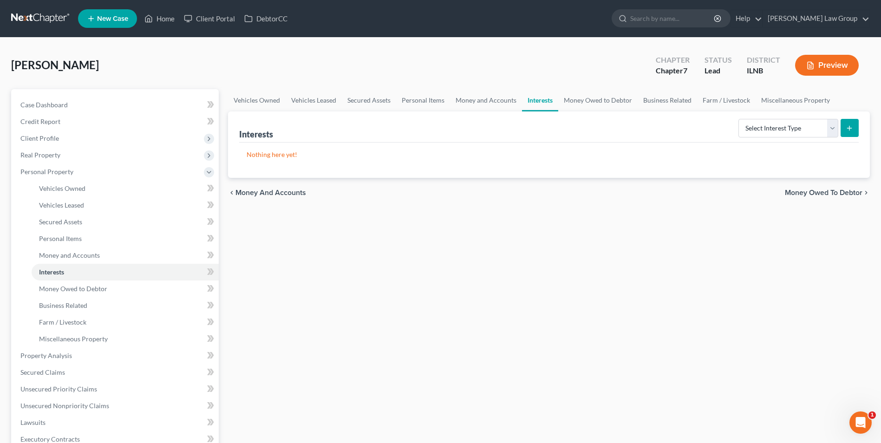
click at [822, 190] on span "Money Owed to Debtor" at bounding box center [823, 192] width 78 height 7
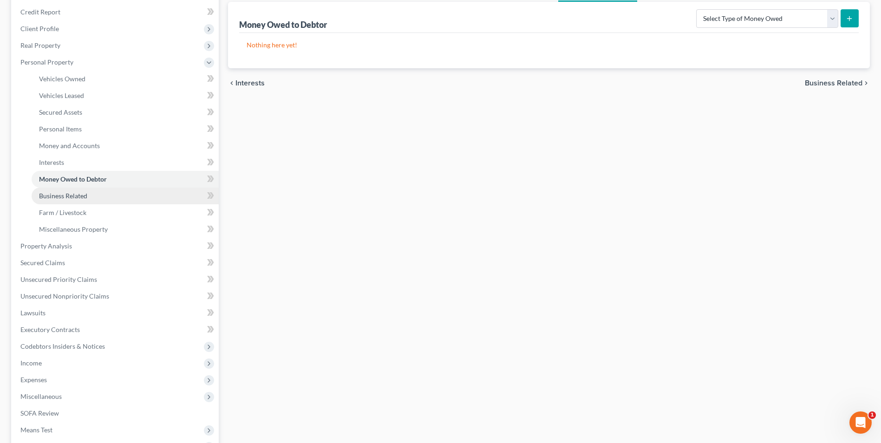
scroll to position [111, 0]
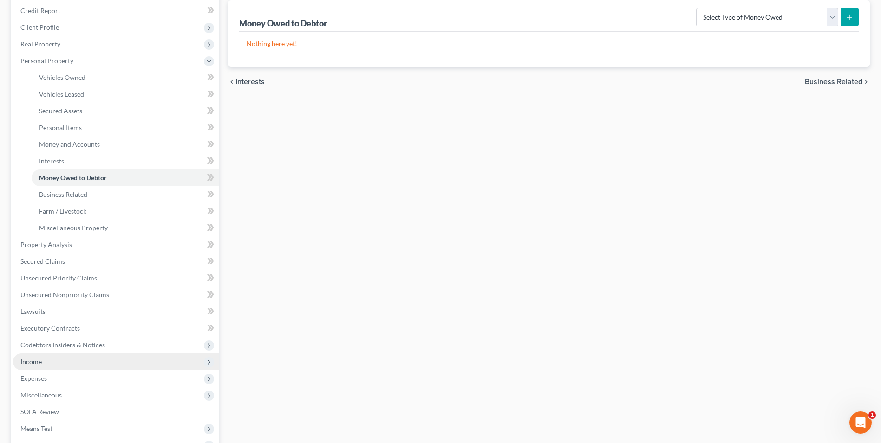
click at [29, 359] on span "Income" at bounding box center [30, 361] width 21 height 8
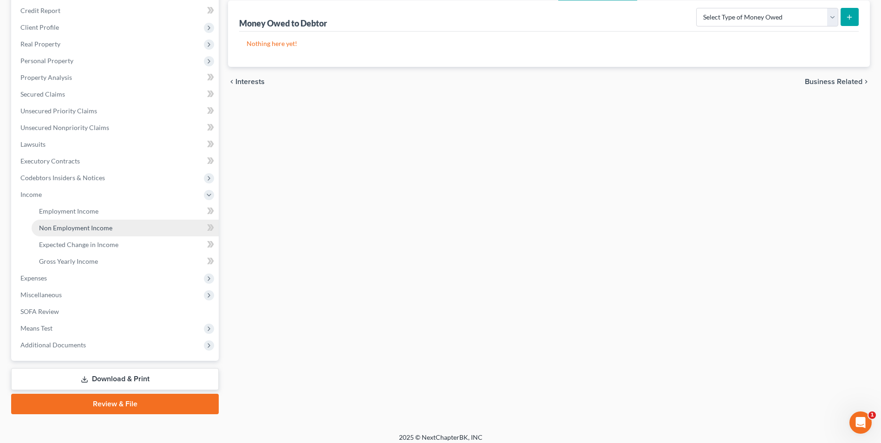
click at [91, 226] on span "Non Employment Income" at bounding box center [75, 228] width 73 height 8
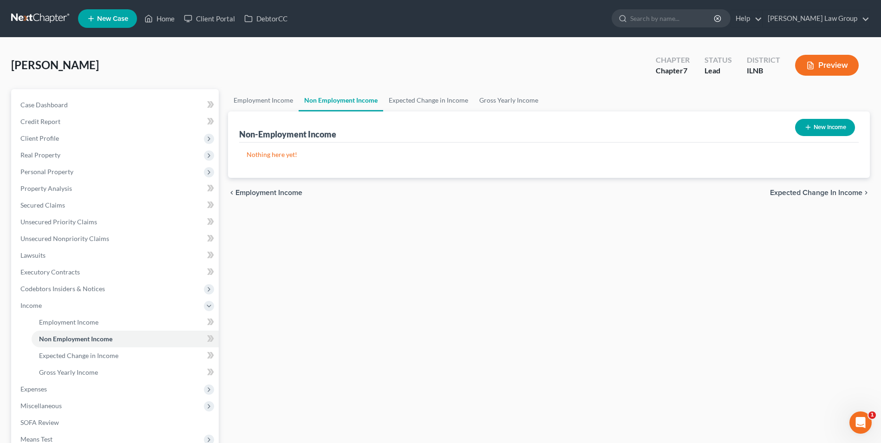
click at [814, 127] on button "New Income" at bounding box center [825, 127] width 60 height 17
select select "0"
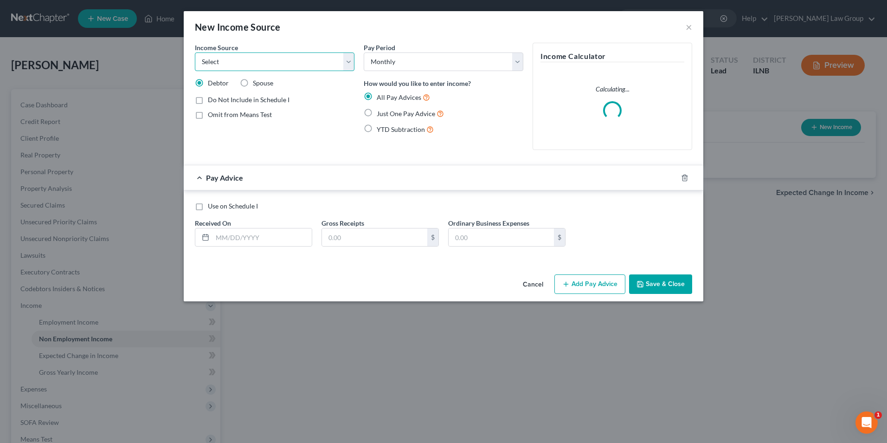
click at [302, 58] on select "Select Unemployment Disability (from employer) Pension Retirement Social Securi…" at bounding box center [275, 61] width 160 height 19
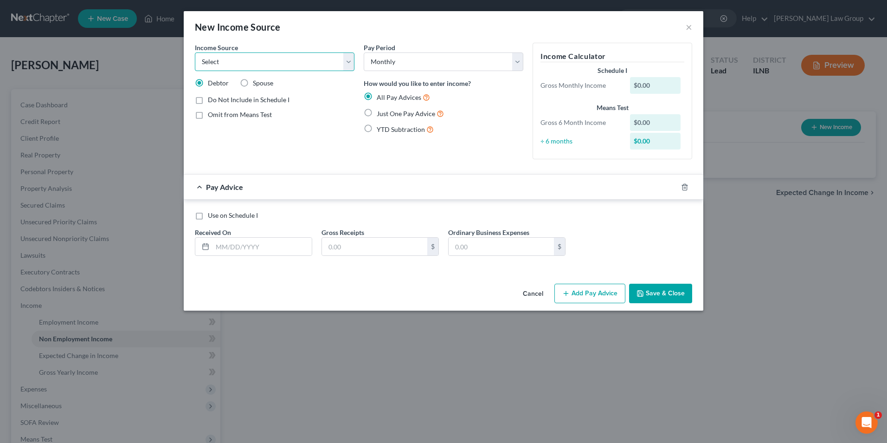
select select "7"
click at [195, 52] on select "Select Unemployment Disability (from employer) Pension Retirement Social Securi…" at bounding box center [275, 61] width 160 height 19
click at [377, 114] on label "Just One Pay Advice" at bounding box center [410, 113] width 67 height 11
click at [381, 114] on input "Just One Pay Advice" at bounding box center [384, 111] width 6 height 6
radio input "true"
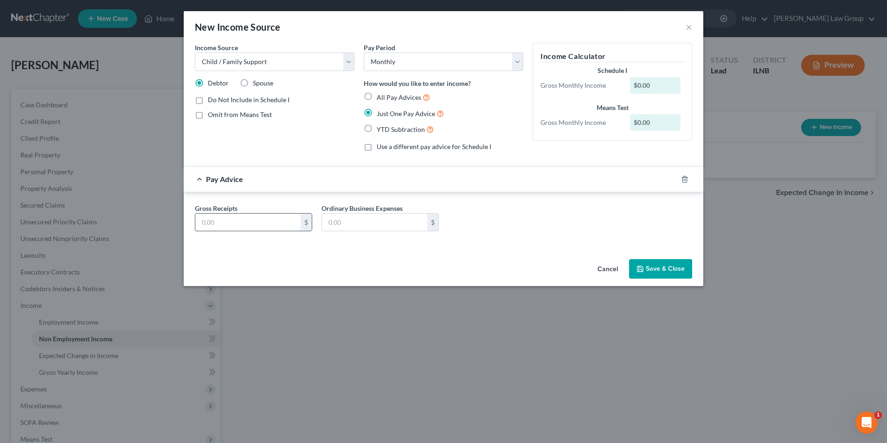
click at [252, 230] on input "text" at bounding box center [247, 223] width 105 height 18
type input "600"
click at [342, 213] on div "$" at bounding box center [380, 222] width 117 height 19
click at [654, 265] on button "Save & Close" at bounding box center [660, 268] width 63 height 19
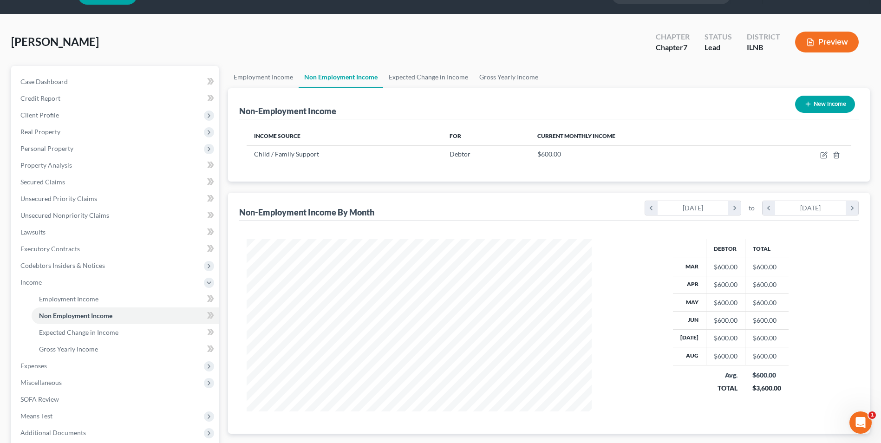
scroll to position [24, 0]
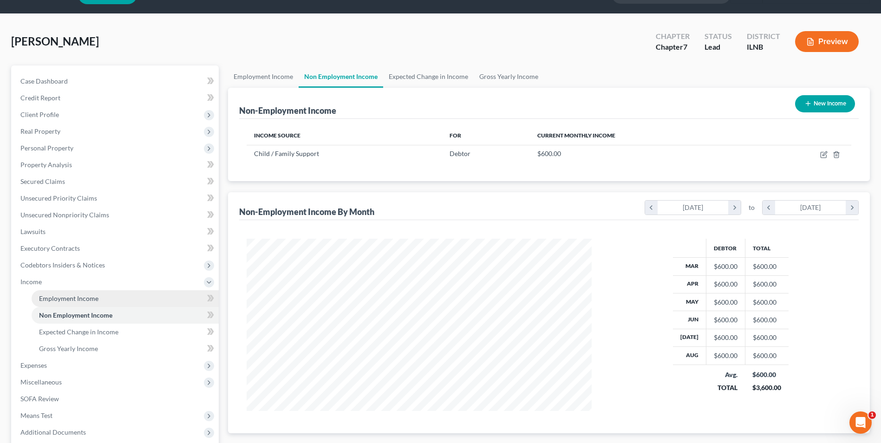
click at [82, 299] on span "Employment Income" at bounding box center [68, 298] width 59 height 8
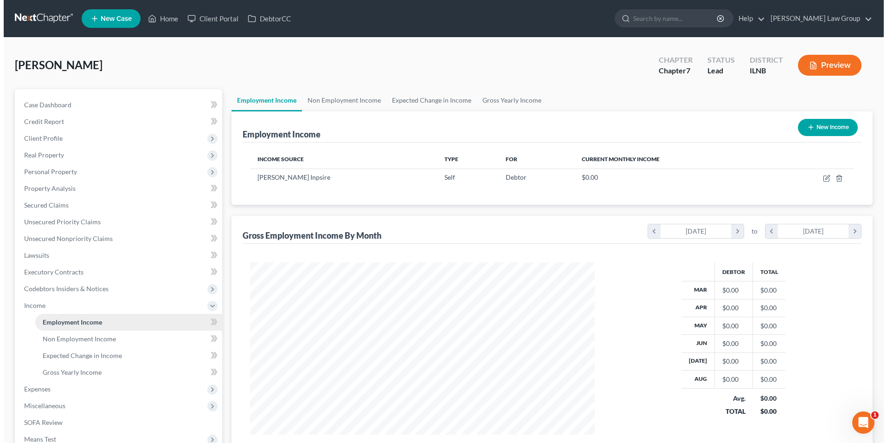
scroll to position [172, 363]
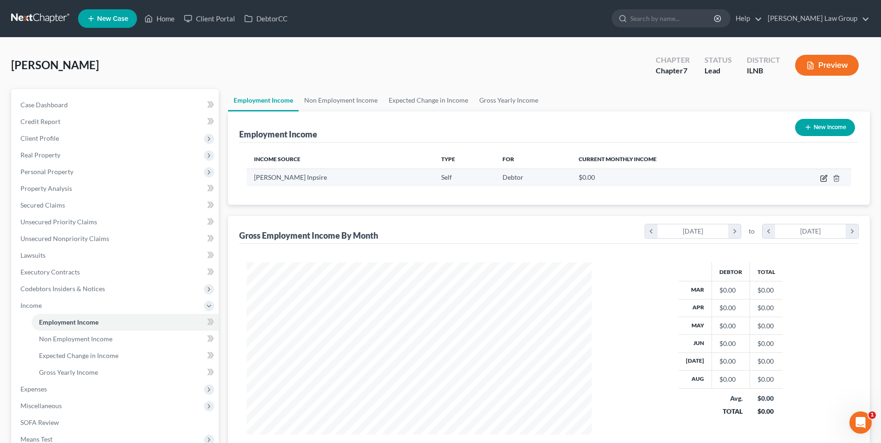
click at [822, 177] on icon "button" at bounding box center [823, 178] width 7 height 7
select select "1"
select select "14"
select select "0"
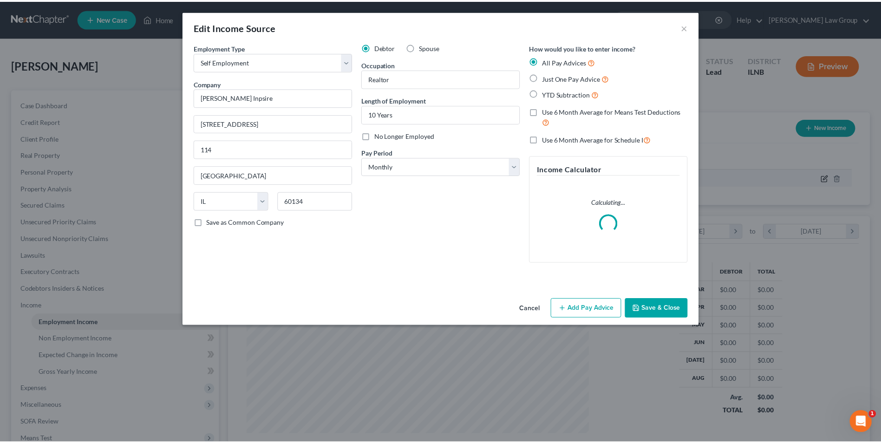
scroll to position [174, 367]
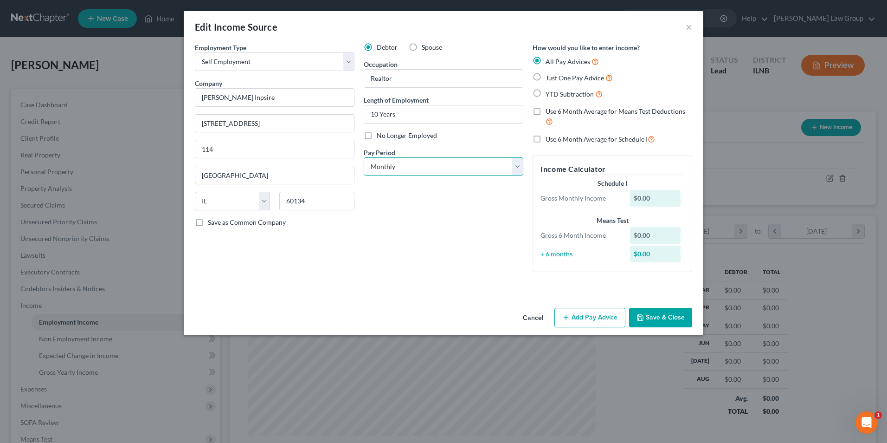
click at [421, 163] on select "Select Monthly Twice Monthly Every Other Week Weekly" at bounding box center [444, 166] width 160 height 19
click at [397, 271] on div "Debtor Spouse Occupation Realtor Length of Employment 10 Years No Longer Employ…" at bounding box center [443, 161] width 169 height 237
click at [346, 56] on select "Select Full or [DEMOGRAPHIC_DATA] Employment Self Employment" at bounding box center [275, 61] width 160 height 19
click at [195, 52] on select "Select Full or [DEMOGRAPHIC_DATA] Employment Self Employment" at bounding box center [275, 61] width 160 height 19
click at [585, 316] on button "Add Pay Advice" at bounding box center [590, 317] width 71 height 19
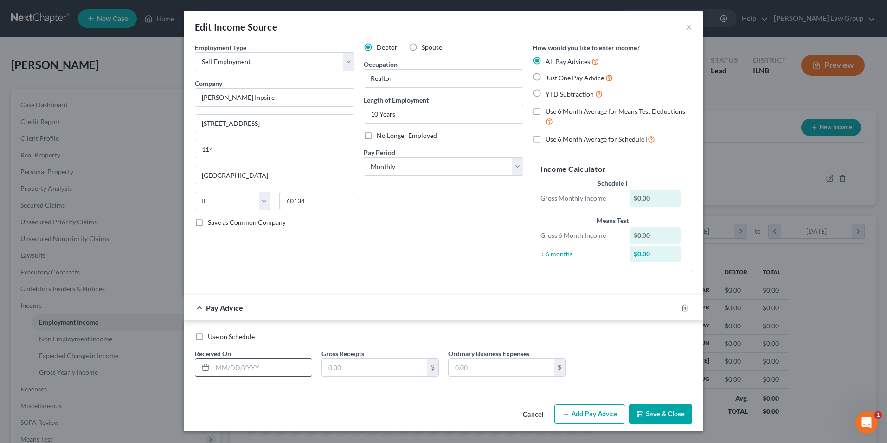
click at [249, 366] on input "text" at bounding box center [262, 368] width 99 height 18
type input "[DATE]"
click at [348, 371] on input "text" at bounding box center [374, 368] width 105 height 18
type input "11,060.00"
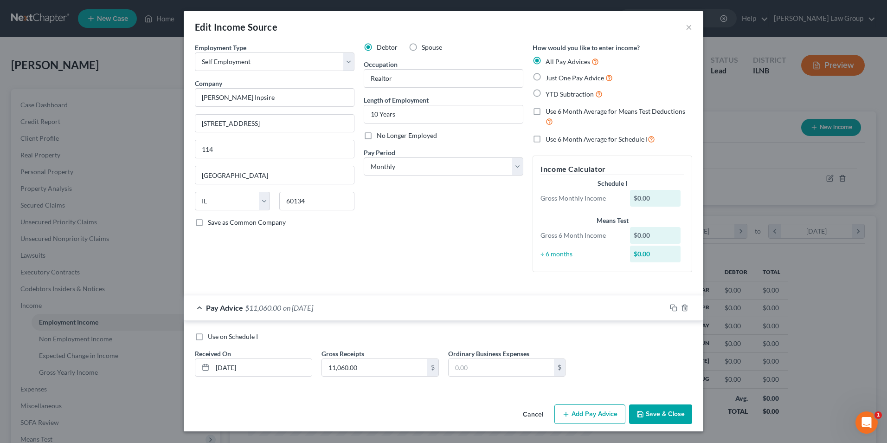
click at [665, 410] on button "Save & Close" at bounding box center [660, 413] width 63 height 19
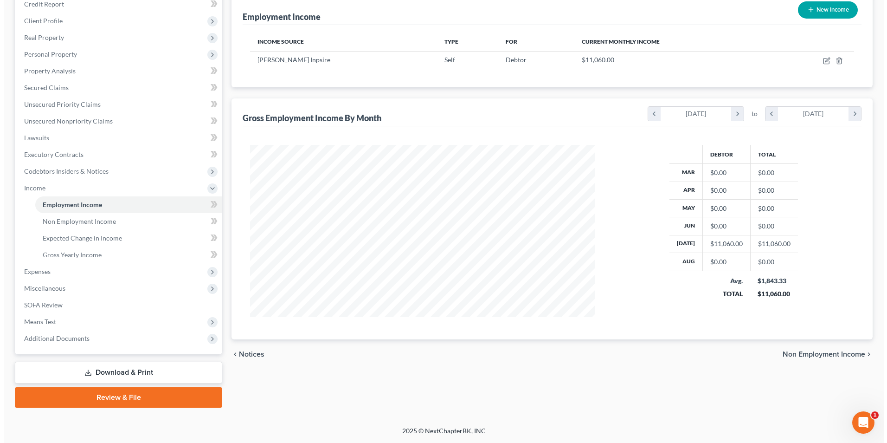
scroll to position [0, 0]
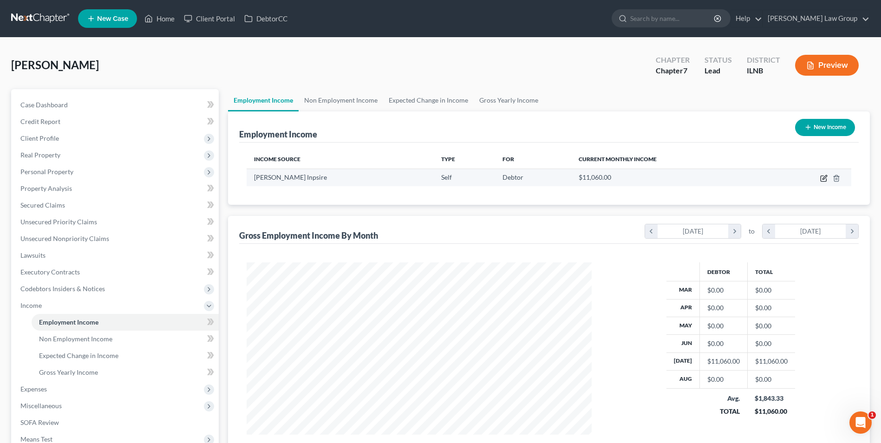
click at [820, 180] on icon "button" at bounding box center [823, 178] width 7 height 7
select select "1"
select select "14"
select select "0"
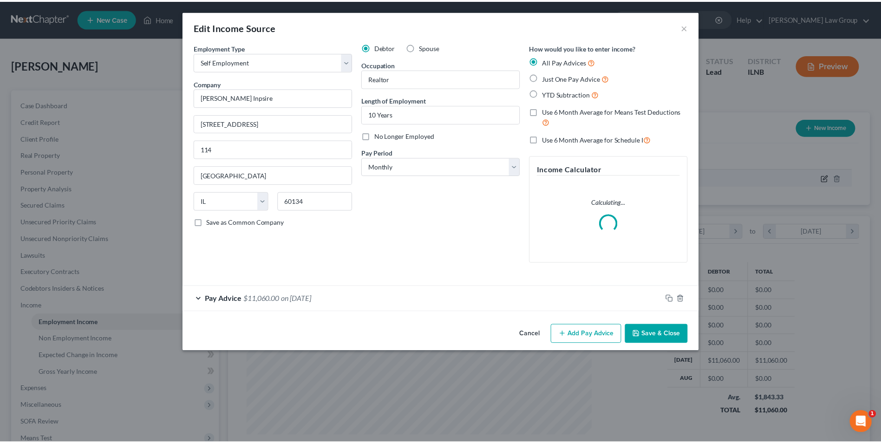
scroll to position [174, 367]
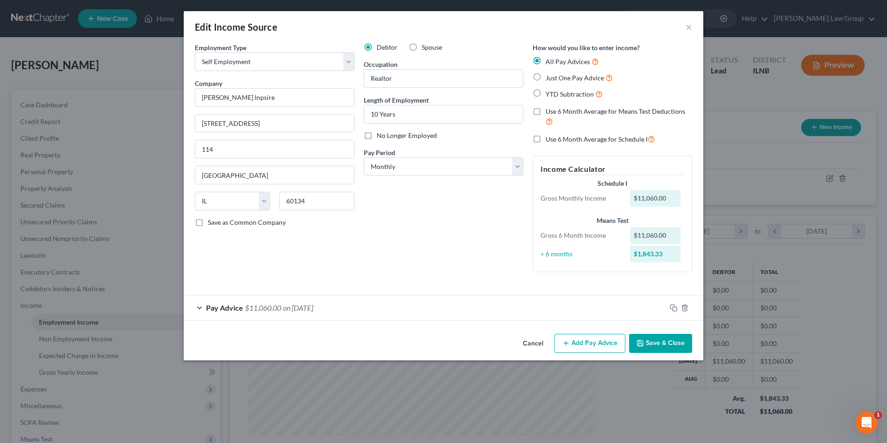
click at [577, 344] on button "Add Pay Advice" at bounding box center [590, 343] width 71 height 19
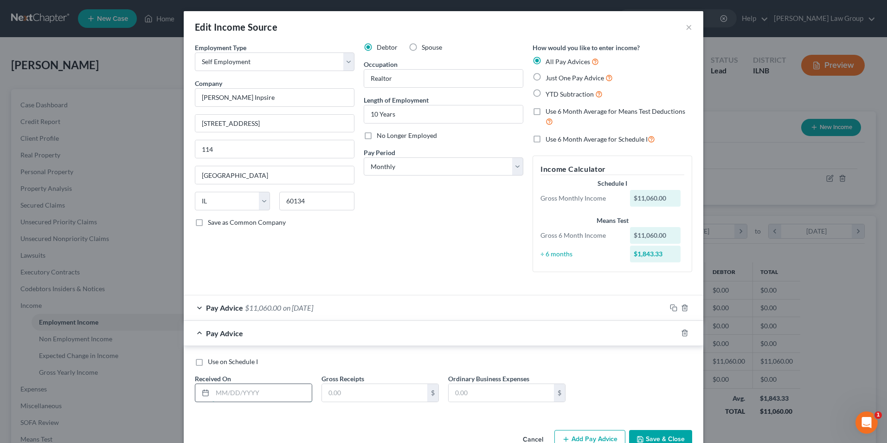
click at [224, 392] on input "text" at bounding box center [262, 393] width 99 height 18
type input "[DATE]"
type input "6,083.00"
click at [652, 436] on button "Save & Close" at bounding box center [660, 439] width 63 height 19
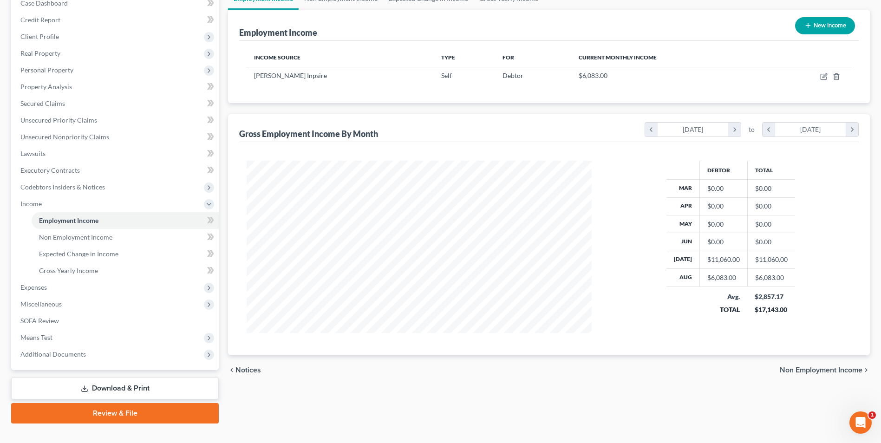
scroll to position [117, 0]
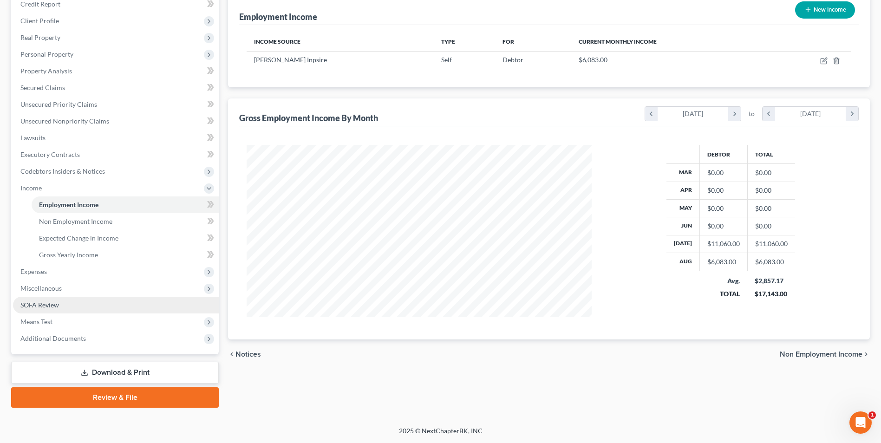
click at [55, 304] on span "SOFA Review" at bounding box center [39, 305] width 39 height 8
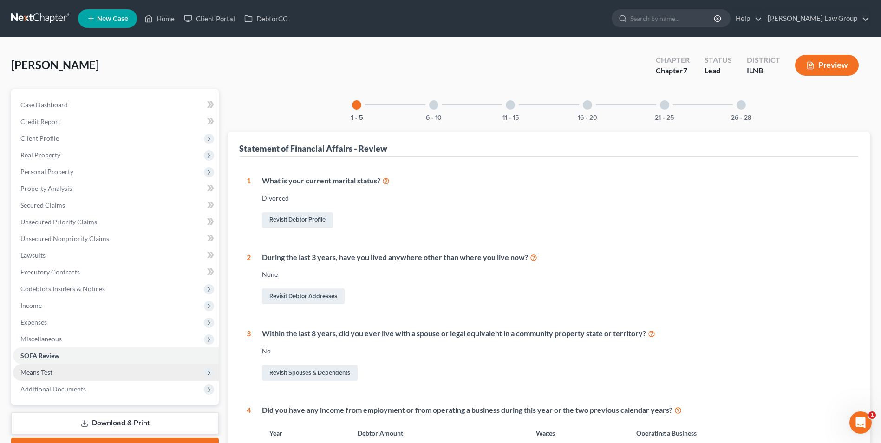
click at [45, 371] on span "Means Test" at bounding box center [36, 372] width 32 height 8
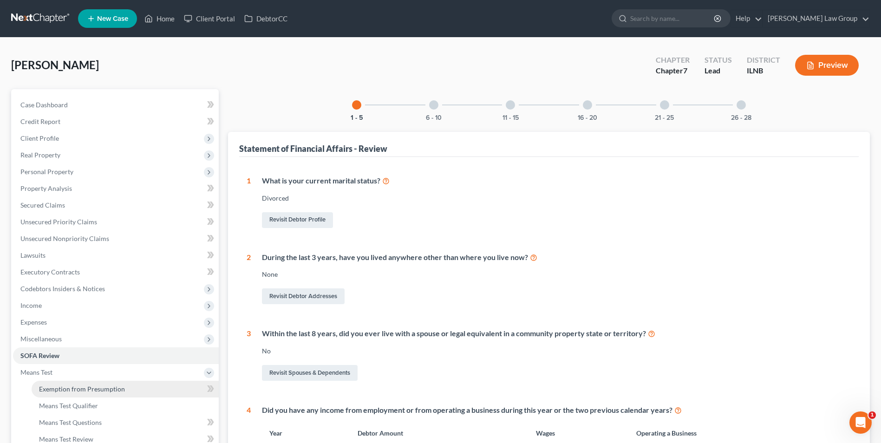
click at [58, 391] on span "Exemption from Presumption" at bounding box center [82, 389] width 86 height 8
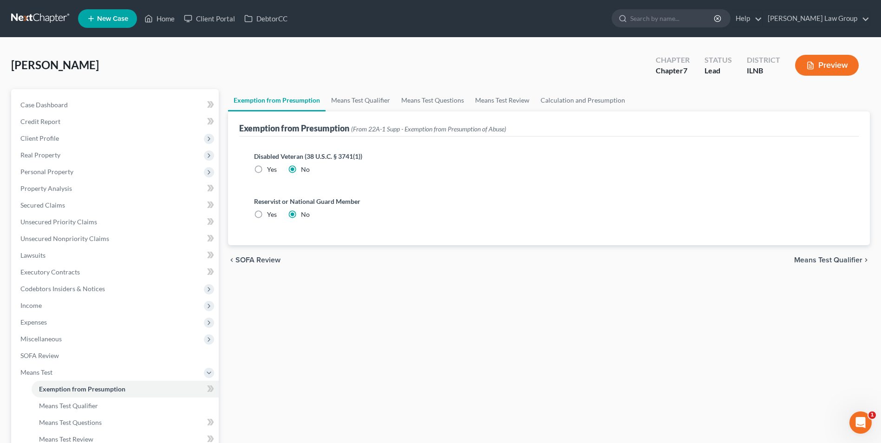
click at [816, 257] on span "Means Test Qualifier" at bounding box center [828, 259] width 68 height 7
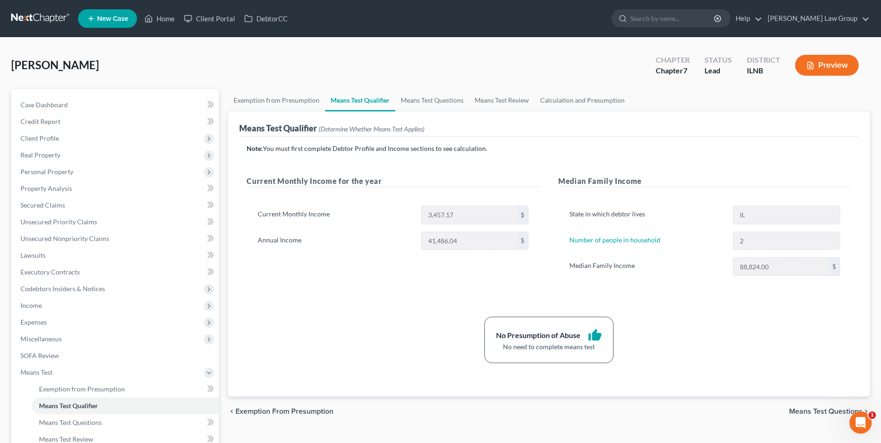
click at [805, 412] on span "Means Test Questions" at bounding box center [825, 411] width 73 height 7
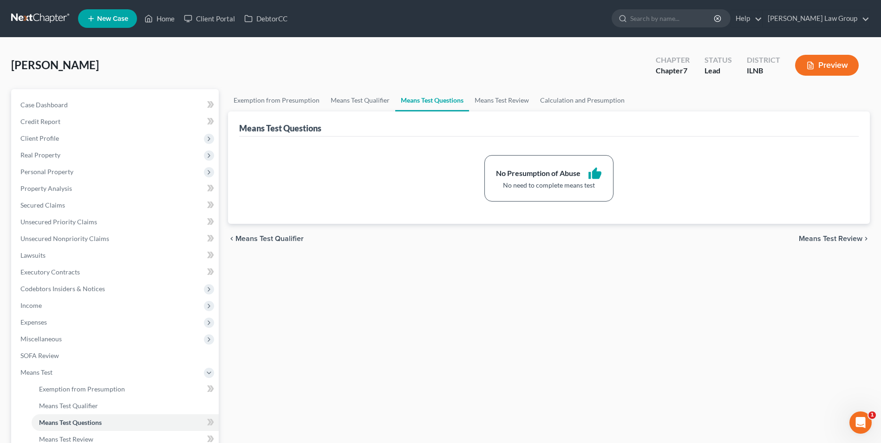
click at [837, 237] on span "Means Test Review" at bounding box center [830, 238] width 64 height 7
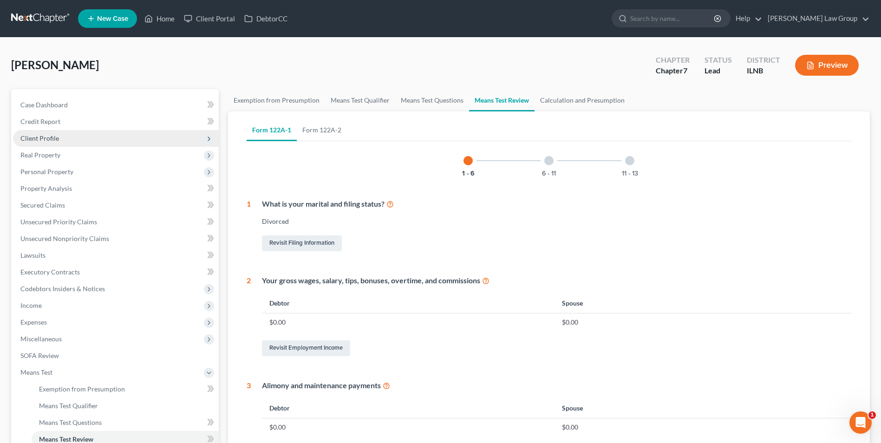
click at [54, 133] on span "Client Profile" at bounding box center [116, 138] width 206 height 17
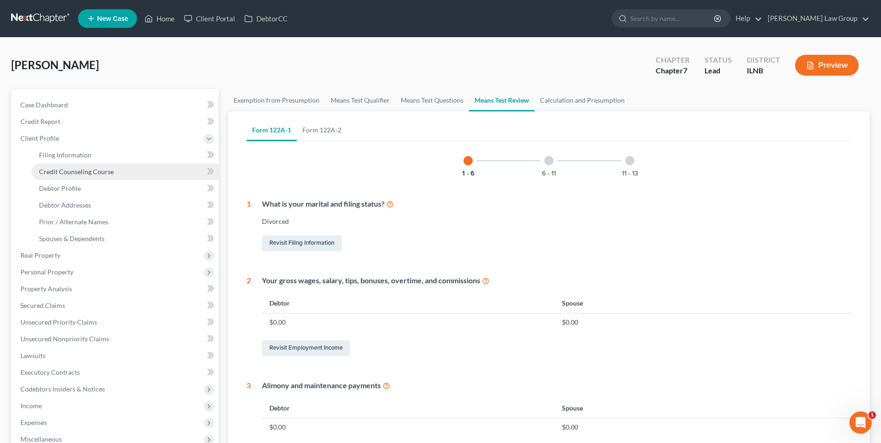
click at [67, 173] on span "Credit Counseling Course" at bounding box center [76, 172] width 75 height 8
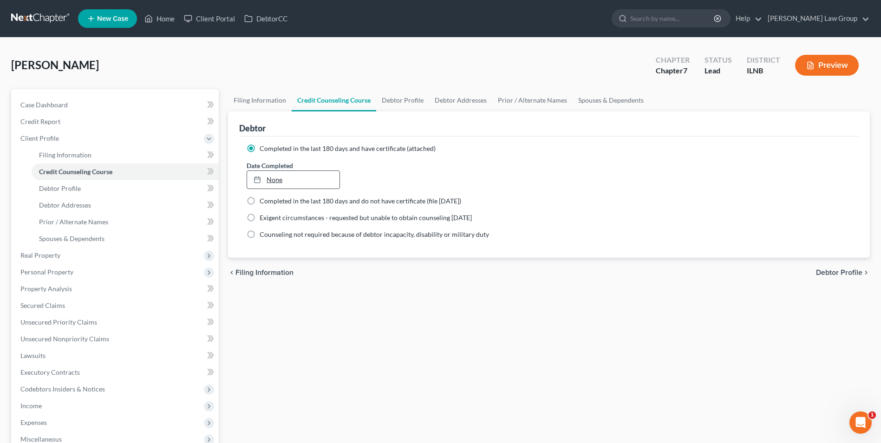
type input "[DATE]"
click at [277, 175] on link "[DATE]" at bounding box center [293, 180] width 92 height 18
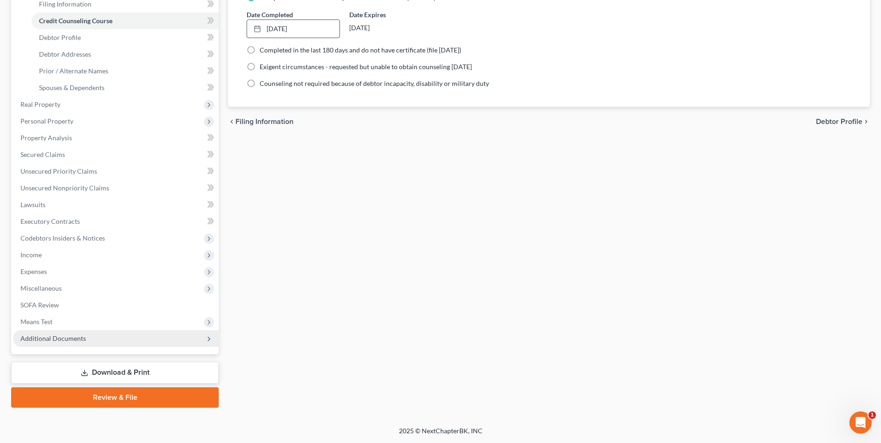
click at [50, 341] on span "Additional Documents" at bounding box center [52, 338] width 65 height 8
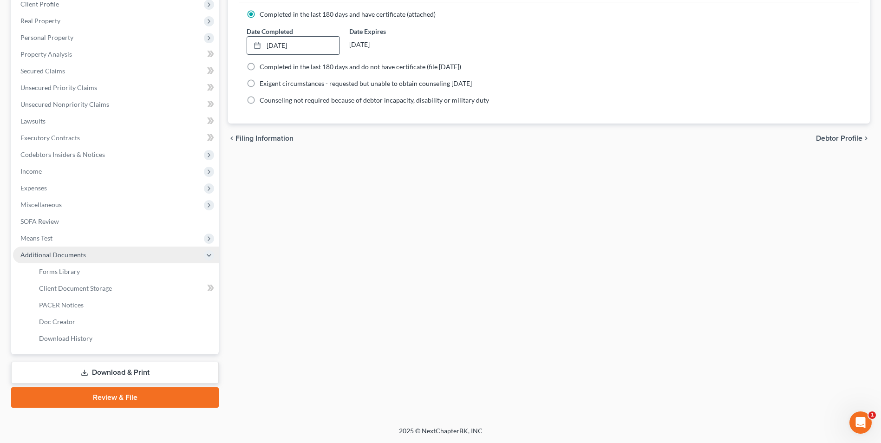
scroll to position [134, 0]
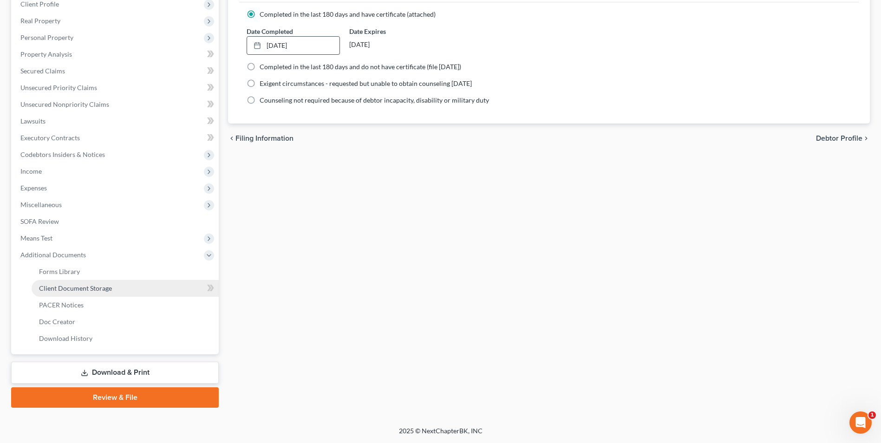
click at [69, 286] on span "Client Document Storage" at bounding box center [75, 288] width 73 height 8
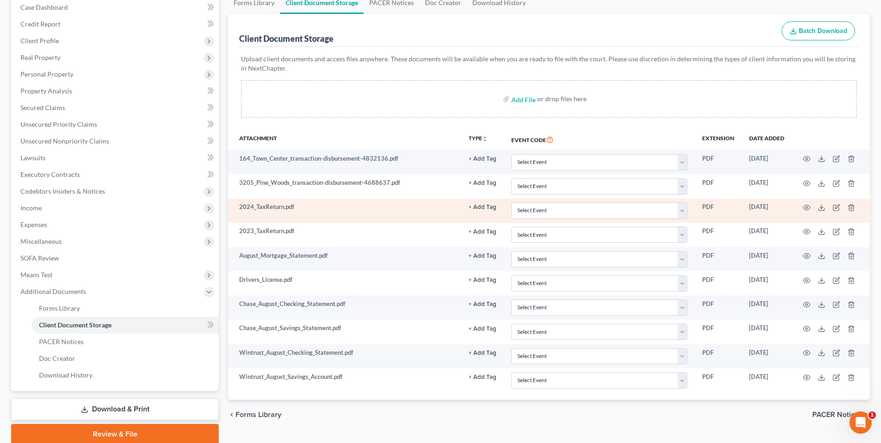
scroll to position [98, 0]
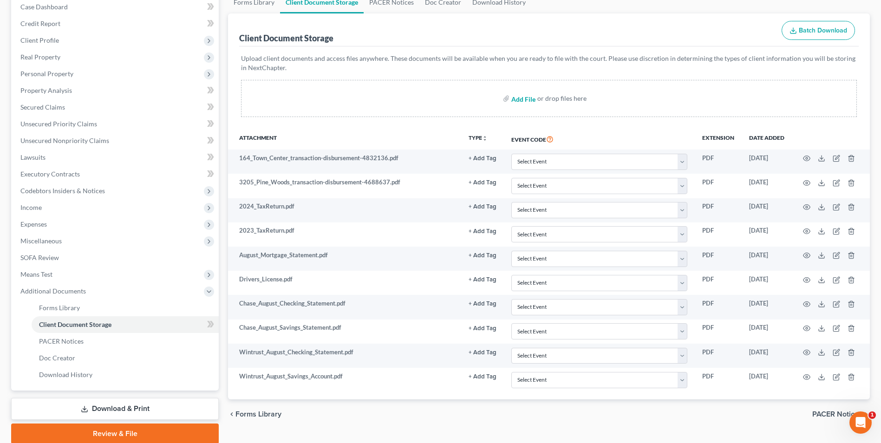
click at [521, 98] on input "file" at bounding box center [522, 98] width 22 height 17
type input "C:\fakepath\Cert of Counseling - [DATE].pdf"
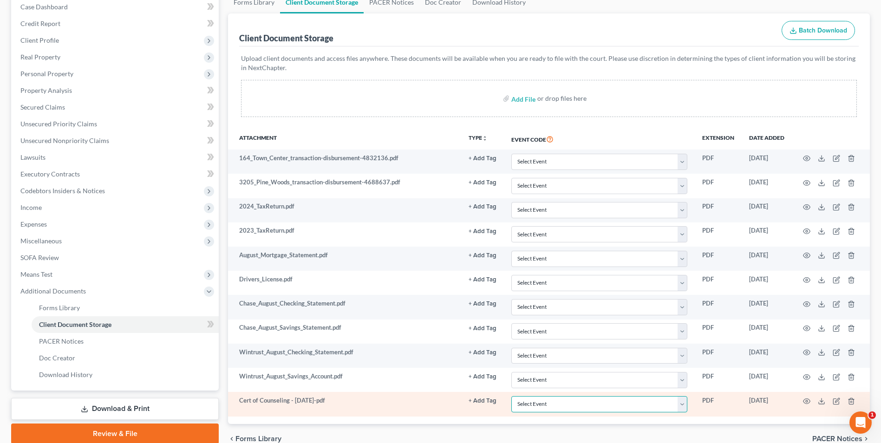
click at [537, 409] on select "Select Event Certificate of Credit Counseling Chapter 13 Calculation of Your Di…" at bounding box center [599, 404] width 176 height 16
select select "0"
click at [511, 396] on select "Select Event Certificate of Credit Counseling Chapter 13 Calculation of Your Di…" at bounding box center [599, 404] width 176 height 16
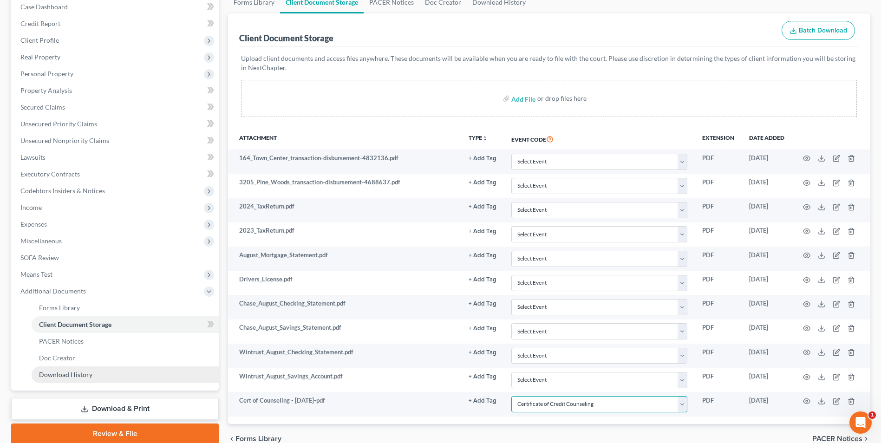
scroll to position [144, 0]
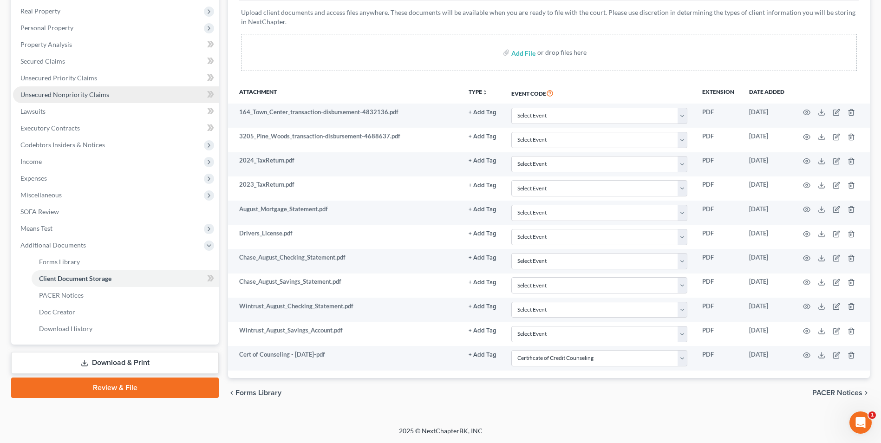
click at [57, 95] on span "Unsecured Nonpriority Claims" at bounding box center [64, 95] width 89 height 8
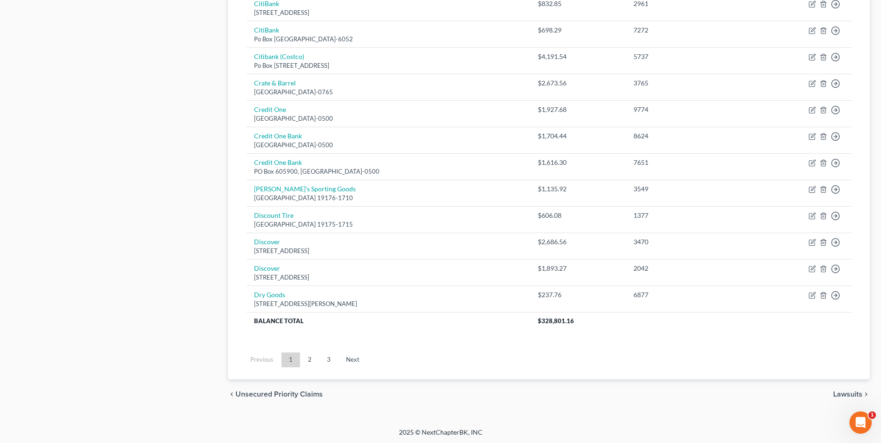
scroll to position [628, 0]
click at [309, 356] on link "2" at bounding box center [309, 359] width 19 height 15
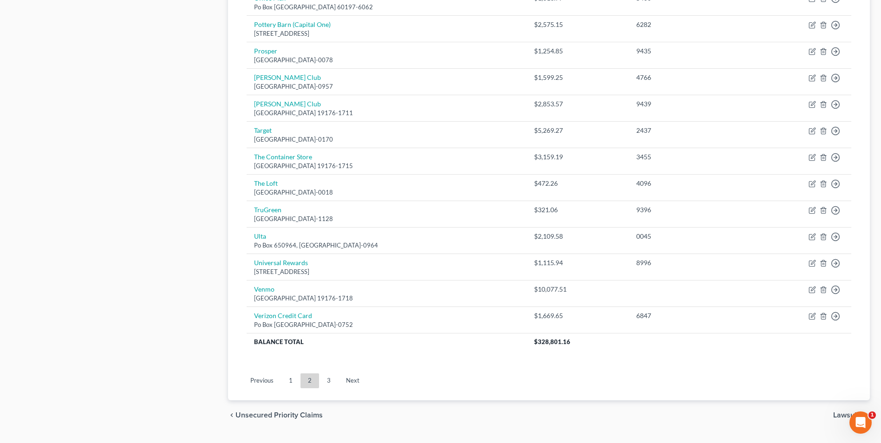
scroll to position [629, 0]
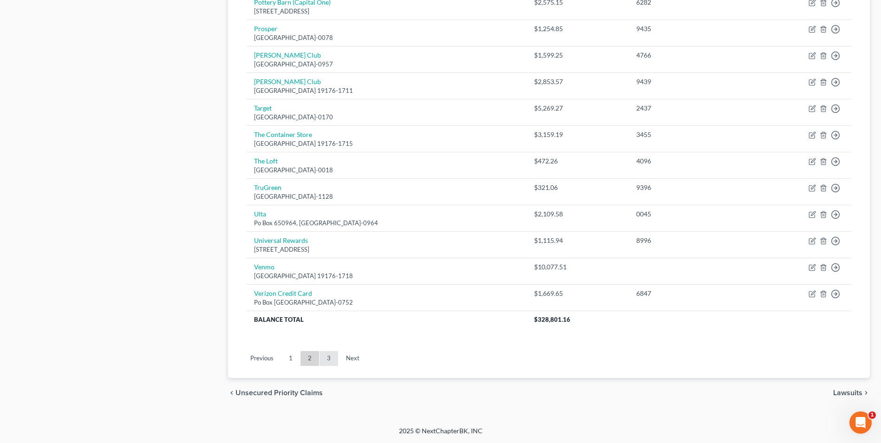
click at [331, 363] on link "3" at bounding box center [328, 358] width 19 height 15
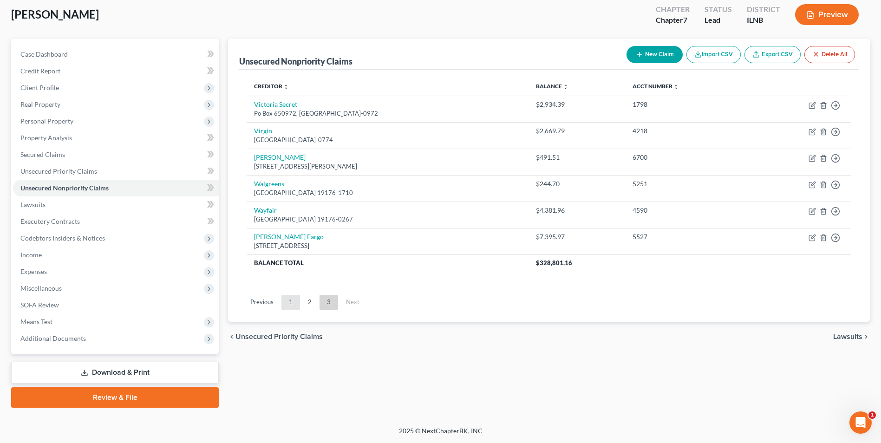
click at [290, 303] on link "1" at bounding box center [290, 302] width 19 height 15
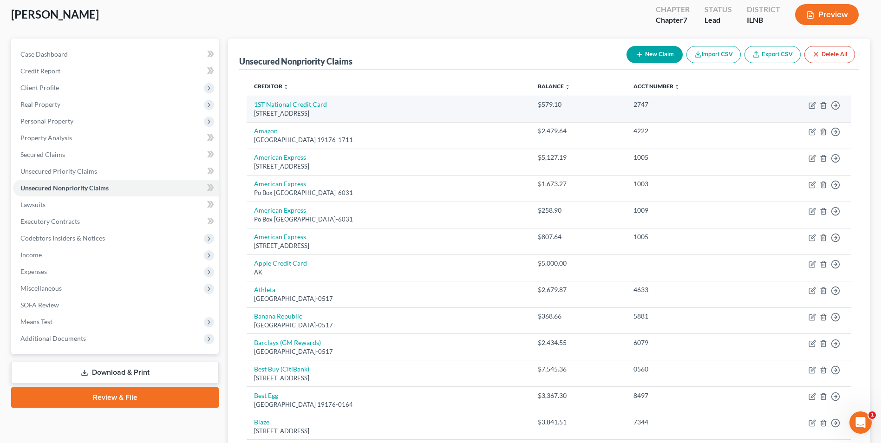
click at [418, 115] on div "[STREET_ADDRESS]" at bounding box center [388, 113] width 268 height 9
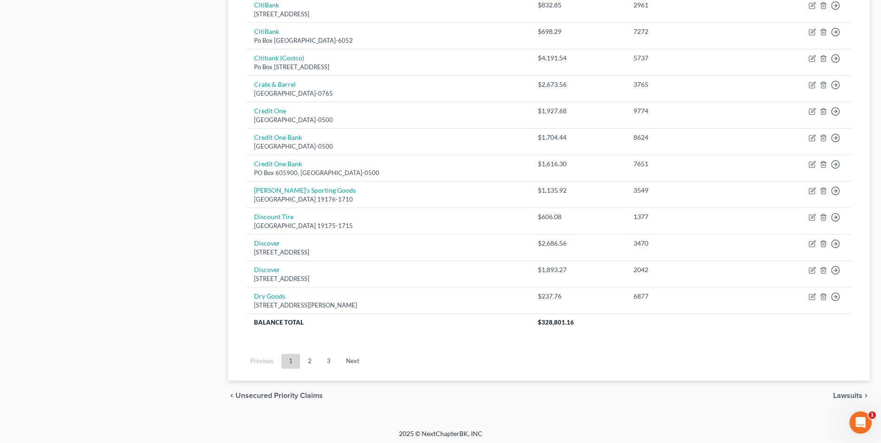
scroll to position [629, 0]
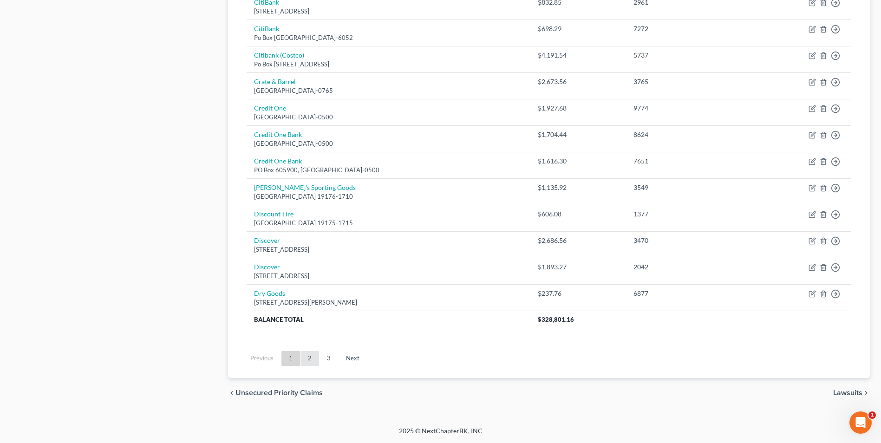
click at [309, 361] on link "2" at bounding box center [309, 358] width 19 height 15
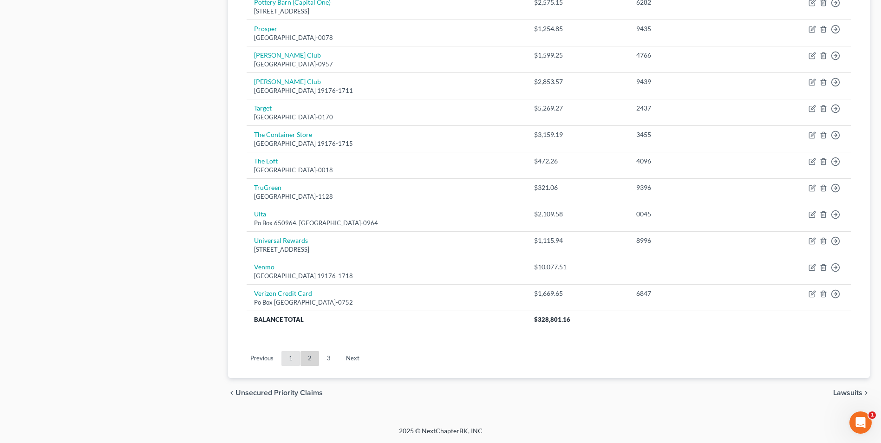
click at [291, 356] on link "1" at bounding box center [290, 358] width 19 height 15
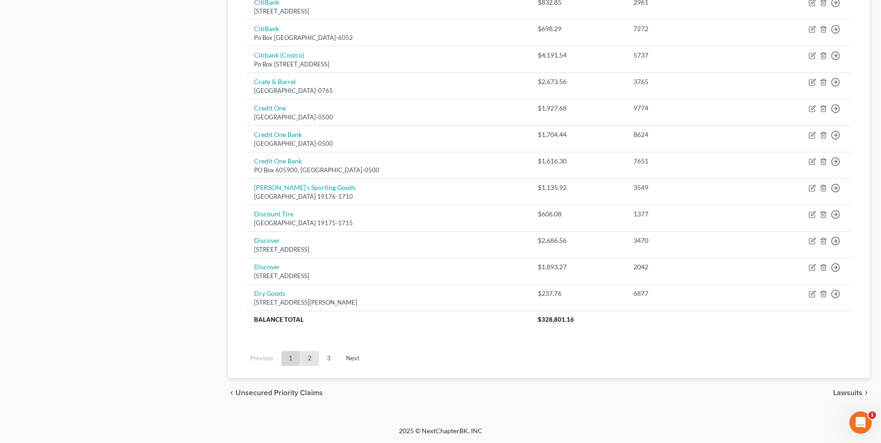
click at [311, 356] on link "2" at bounding box center [309, 358] width 19 height 15
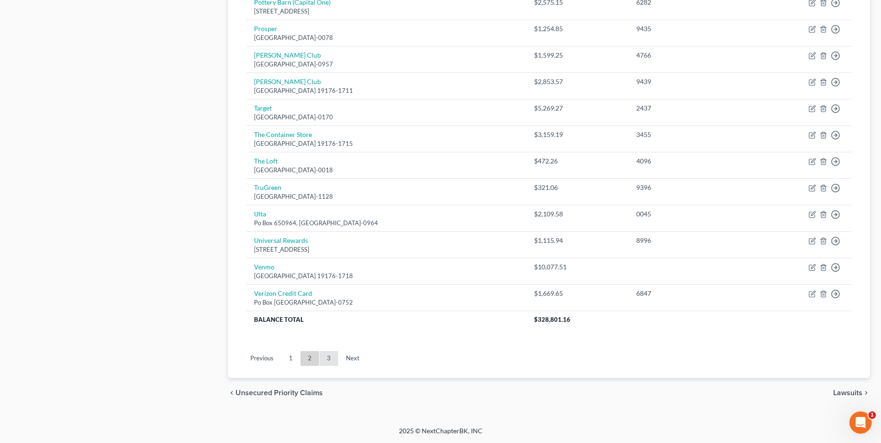
click at [330, 355] on link "3" at bounding box center [328, 358] width 19 height 15
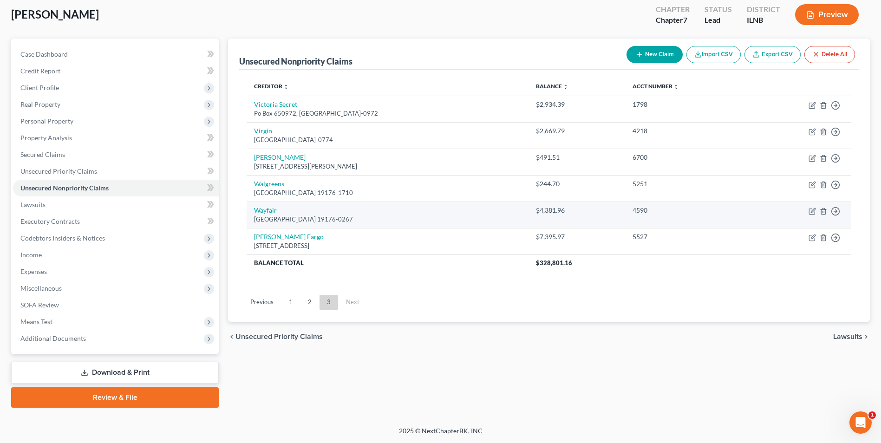
scroll to position [0, 0]
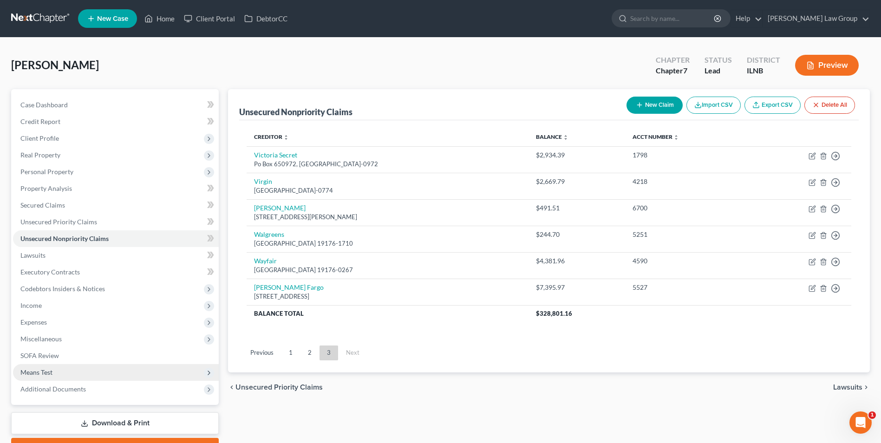
click at [50, 372] on span "Means Test" at bounding box center [36, 372] width 32 height 8
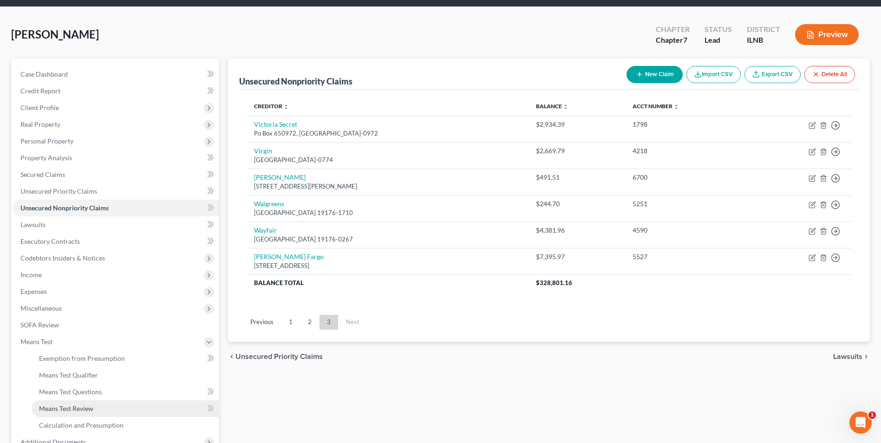
scroll to position [31, 0]
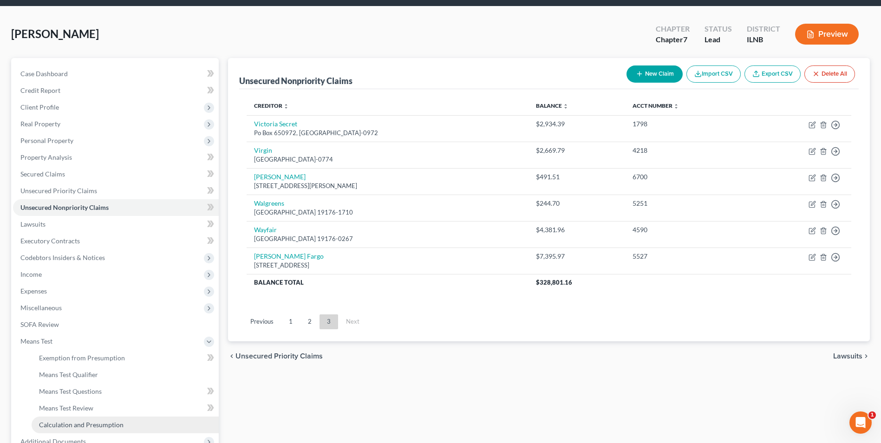
click at [93, 423] on span "Calculation and Presumption" at bounding box center [81, 425] width 84 height 8
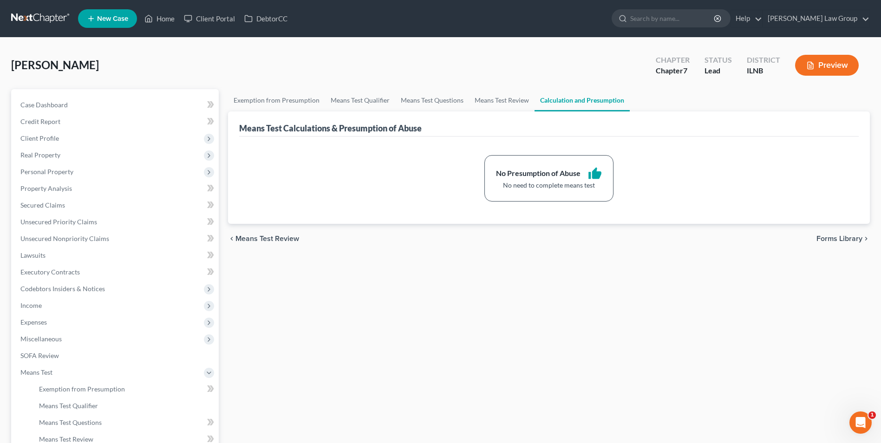
click at [277, 239] on span "Means Test Review" at bounding box center [267, 238] width 64 height 7
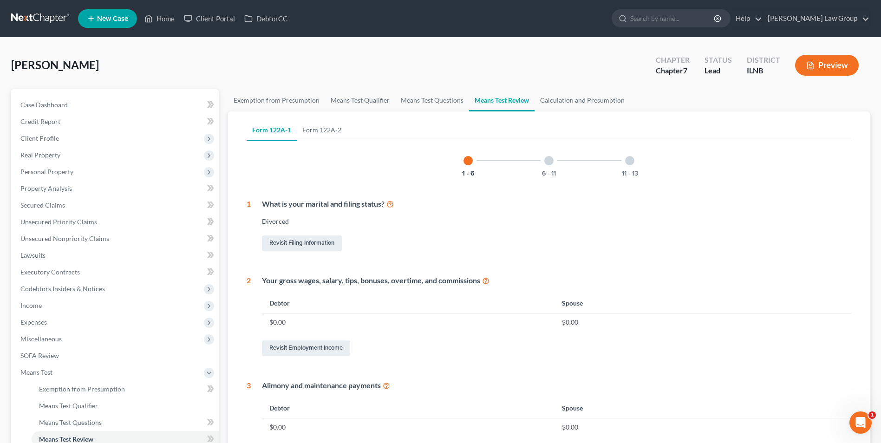
scroll to position [346, 0]
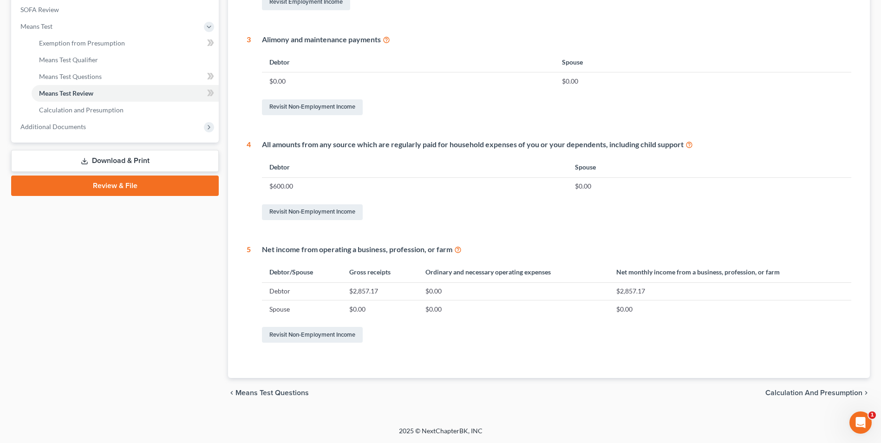
click at [262, 392] on span "Means Test Questions" at bounding box center [271, 392] width 73 height 7
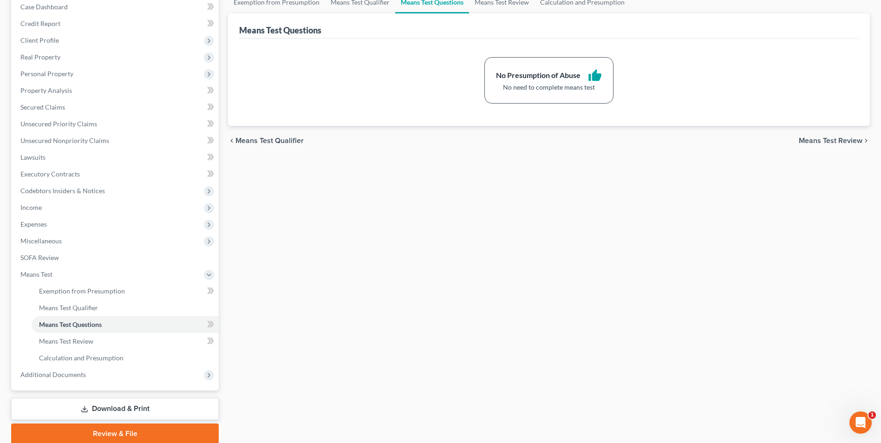
scroll to position [98, 0]
click at [259, 140] on span "Means Test Qualifier" at bounding box center [269, 139] width 68 height 7
